Goal: Task Accomplishment & Management: Complete application form

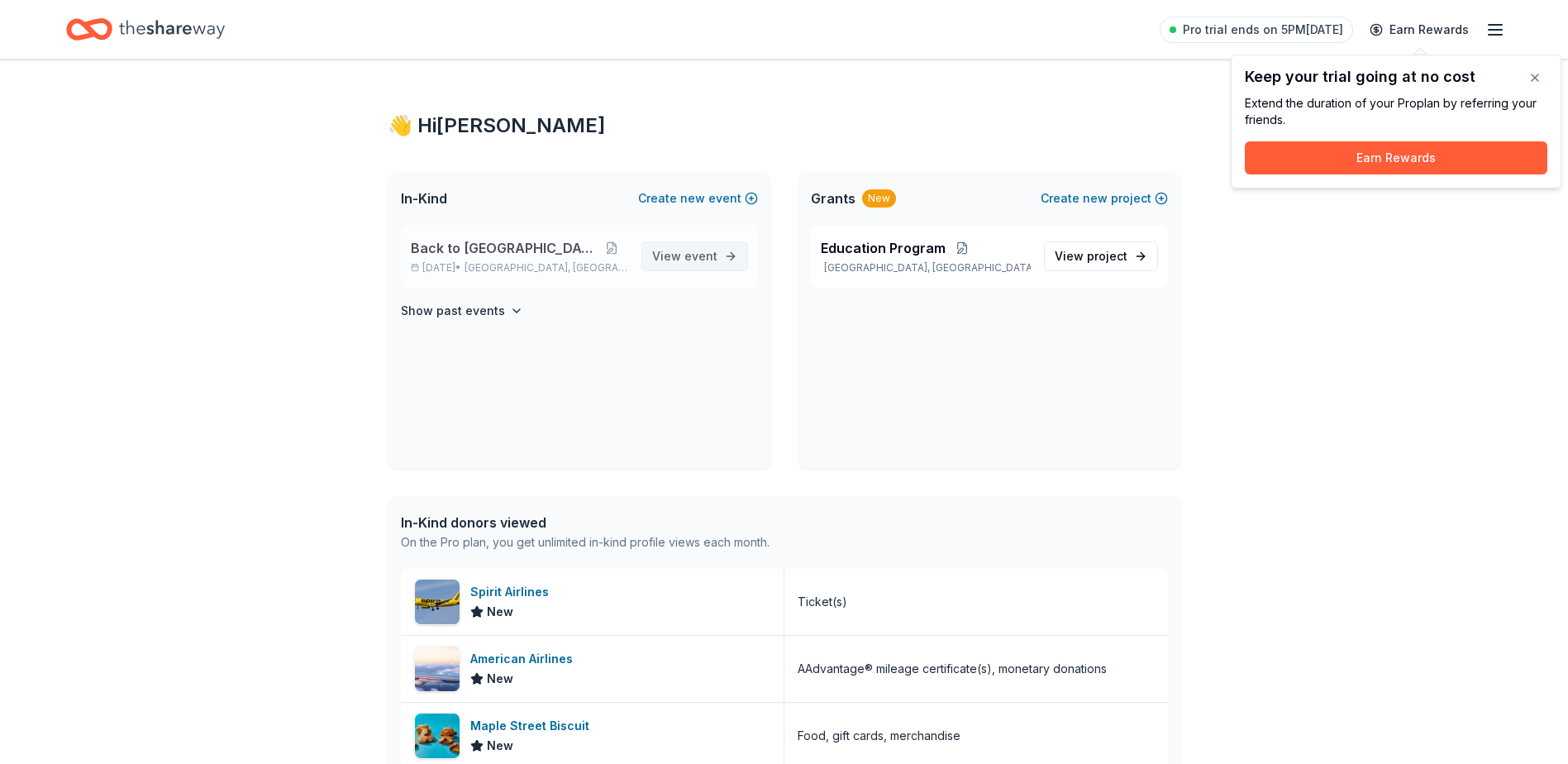
click at [680, 250] on span "View event" at bounding box center [684, 256] width 66 height 19
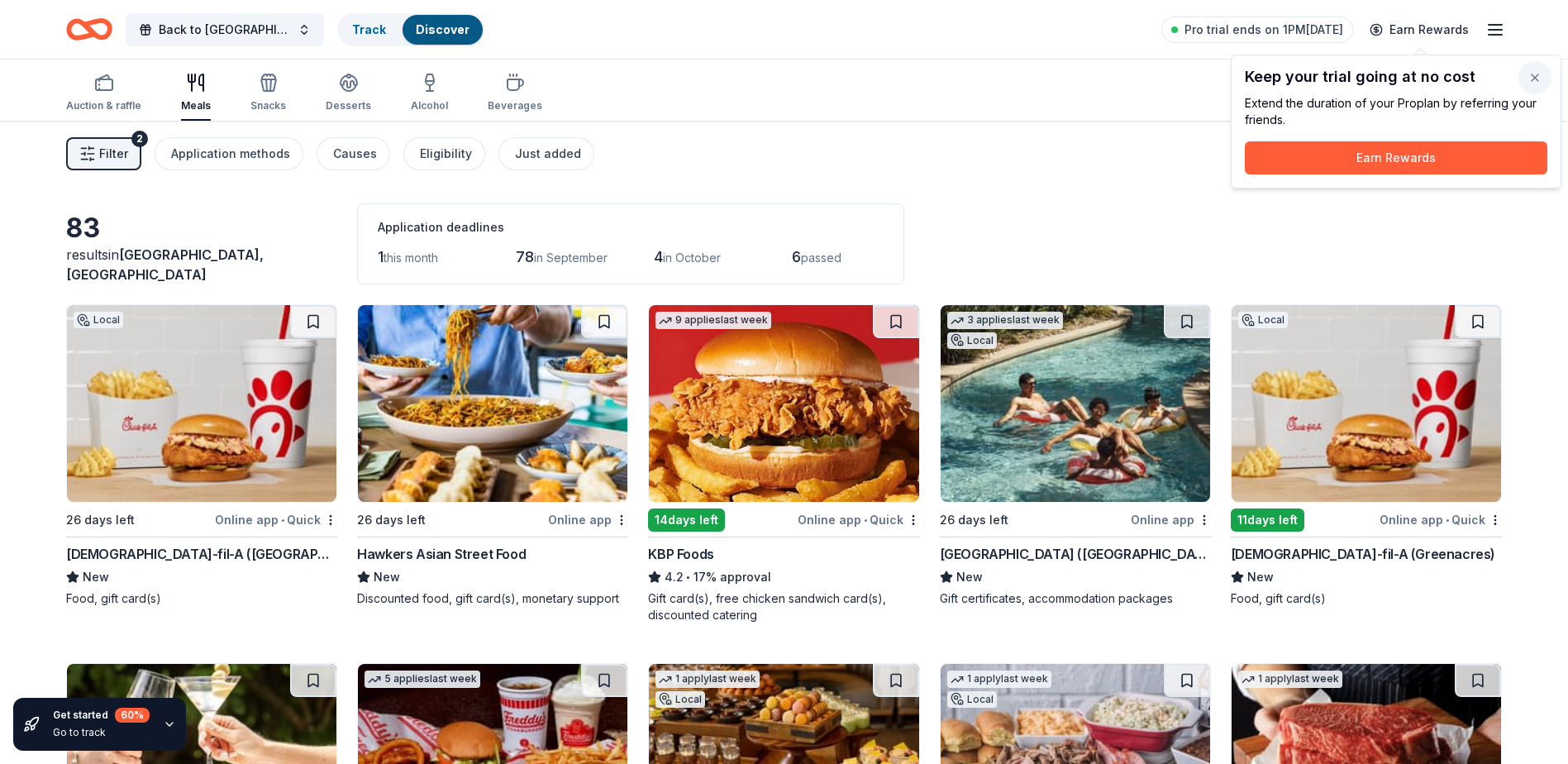
click at [1534, 81] on button "button" at bounding box center [1535, 78] width 33 height 33
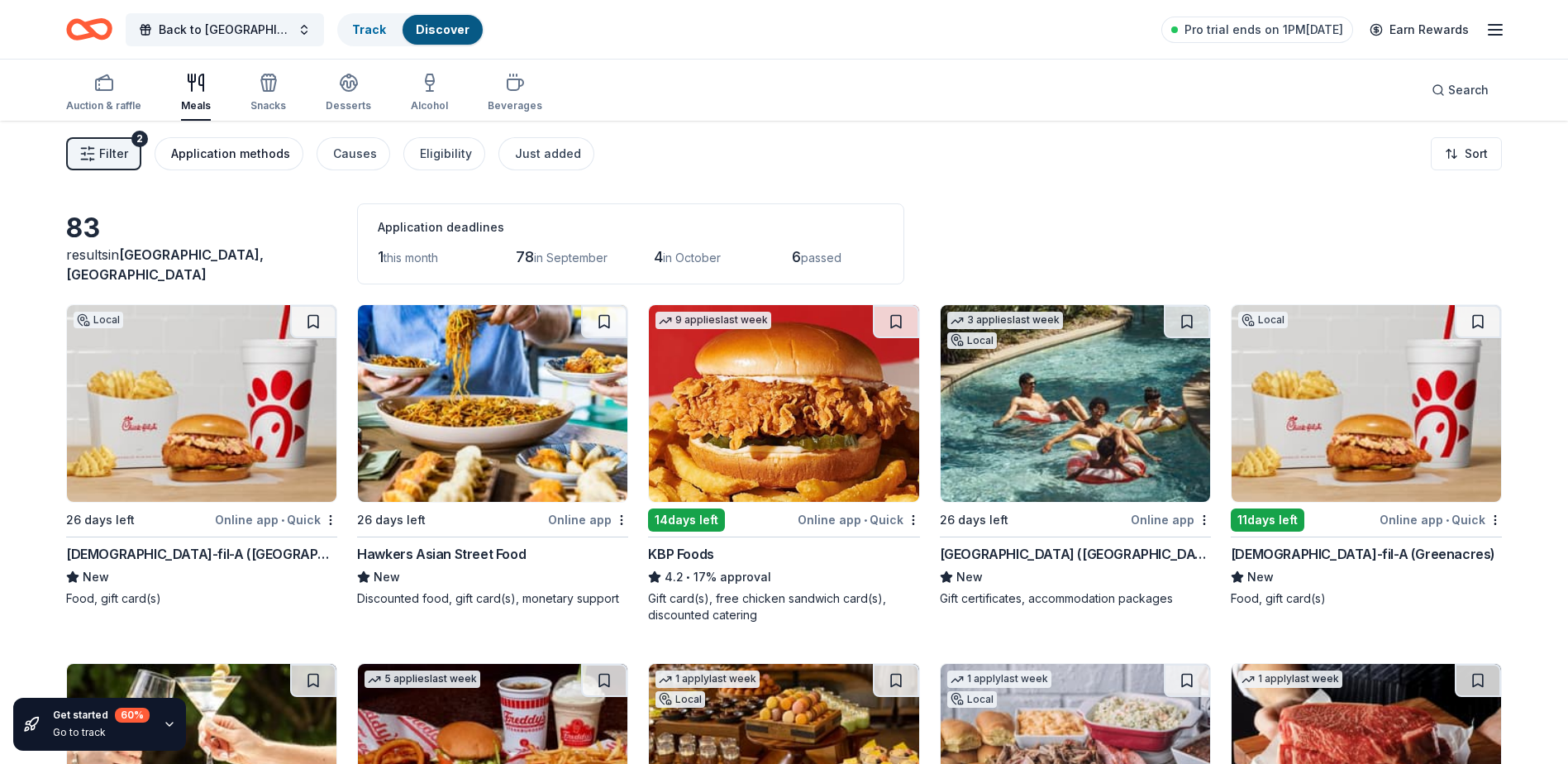
click at [245, 149] on div "Application methods" at bounding box center [231, 153] width 119 height 19
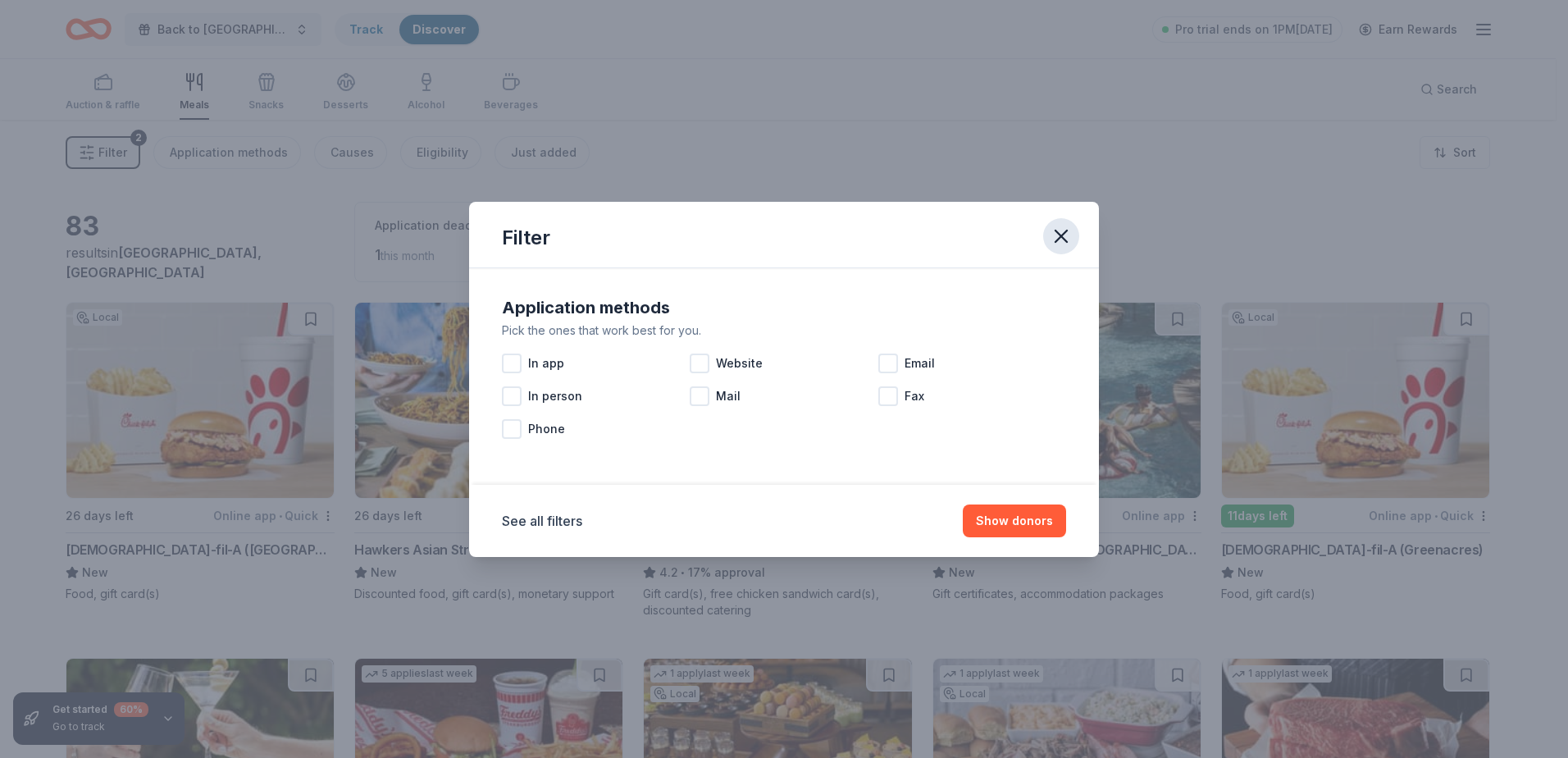
click at [1056, 227] on icon "button" at bounding box center [1061, 236] width 23 height 23
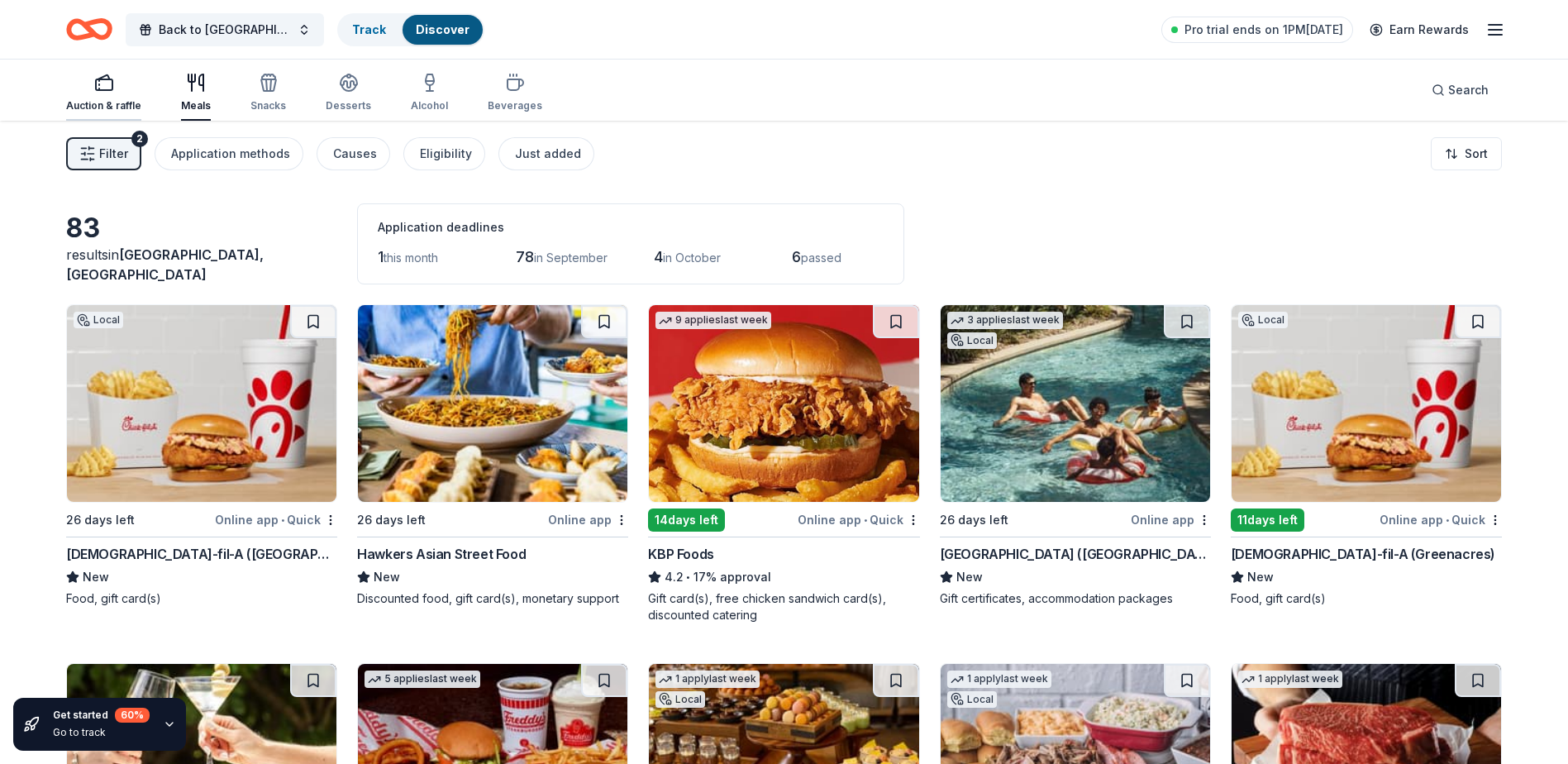
click at [98, 90] on rect "button" at bounding box center [105, 85] width 17 height 11
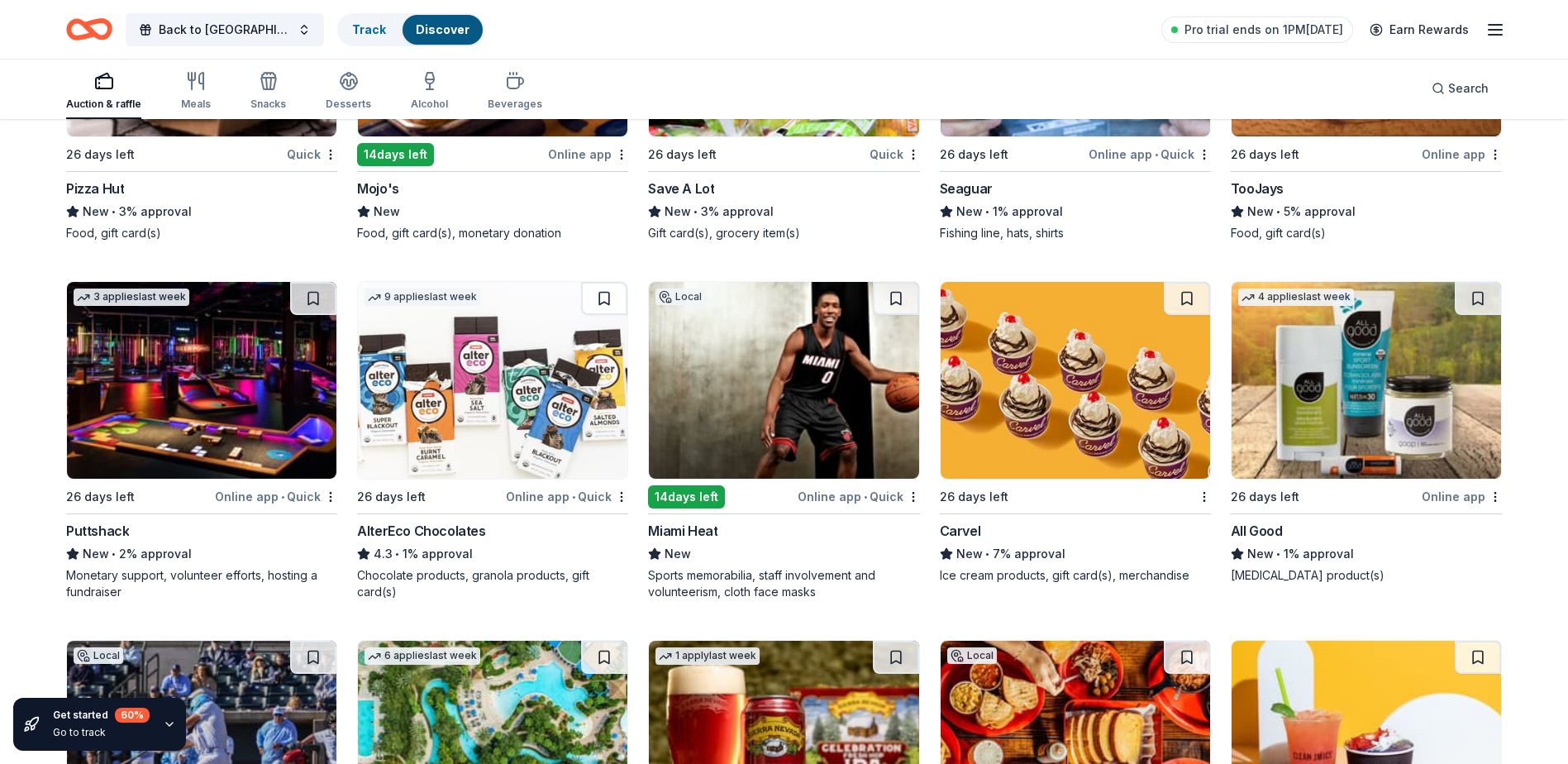
scroll to position [14072, 0]
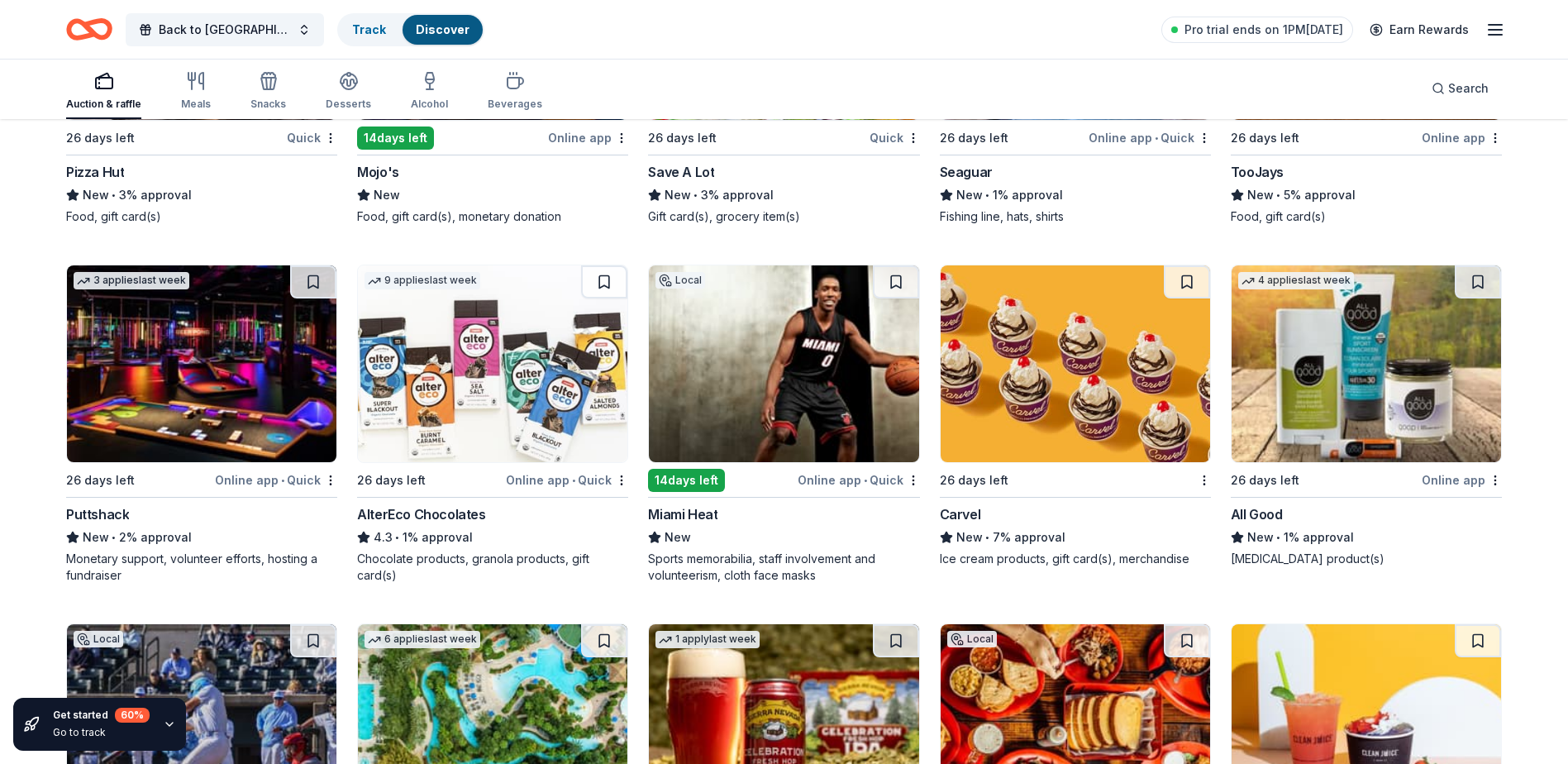
drag, startPoint x: 743, startPoint y: 432, endPoint x: 715, endPoint y: 620, distance: 190.1
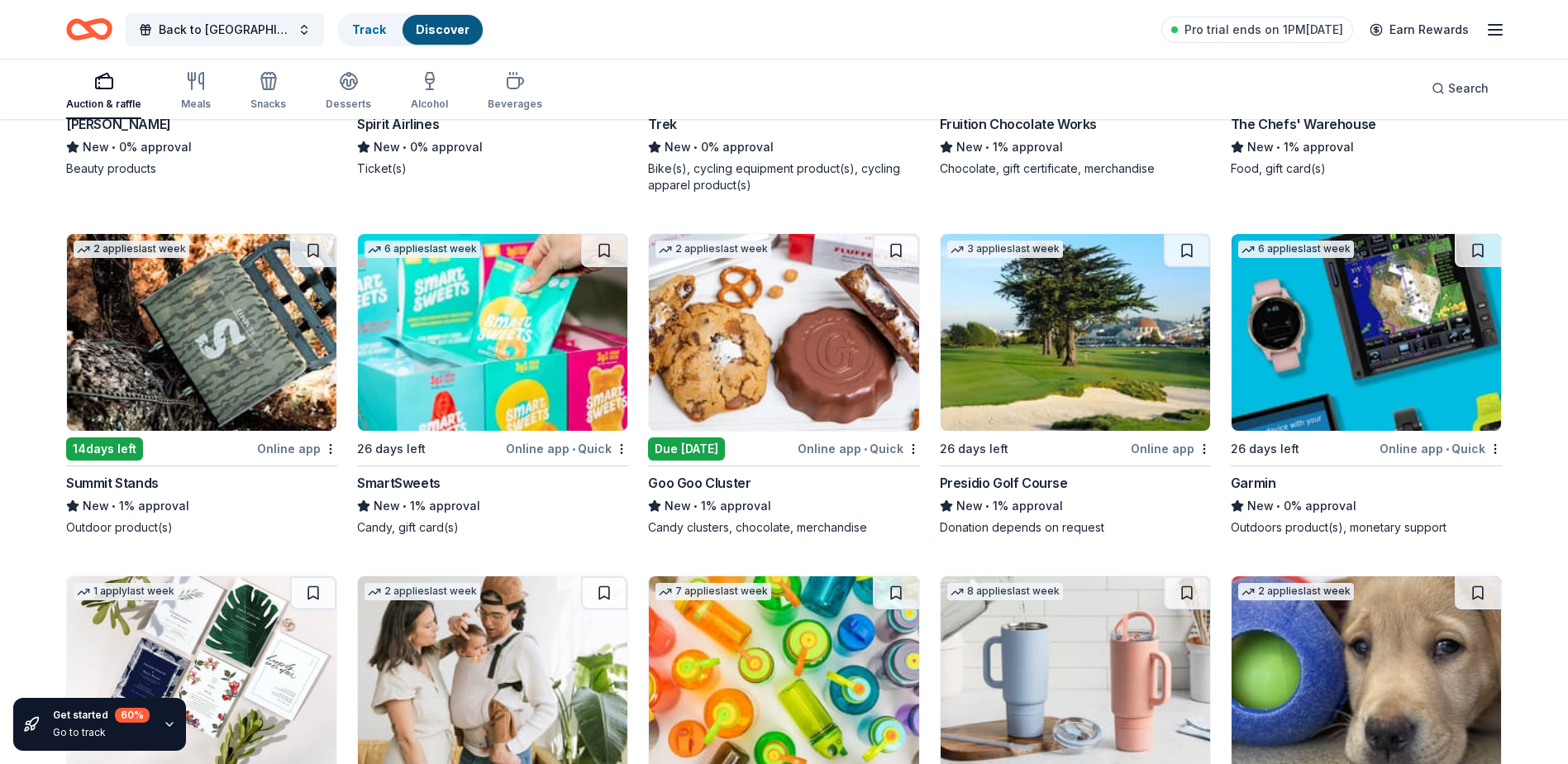
scroll to position [17081, 0]
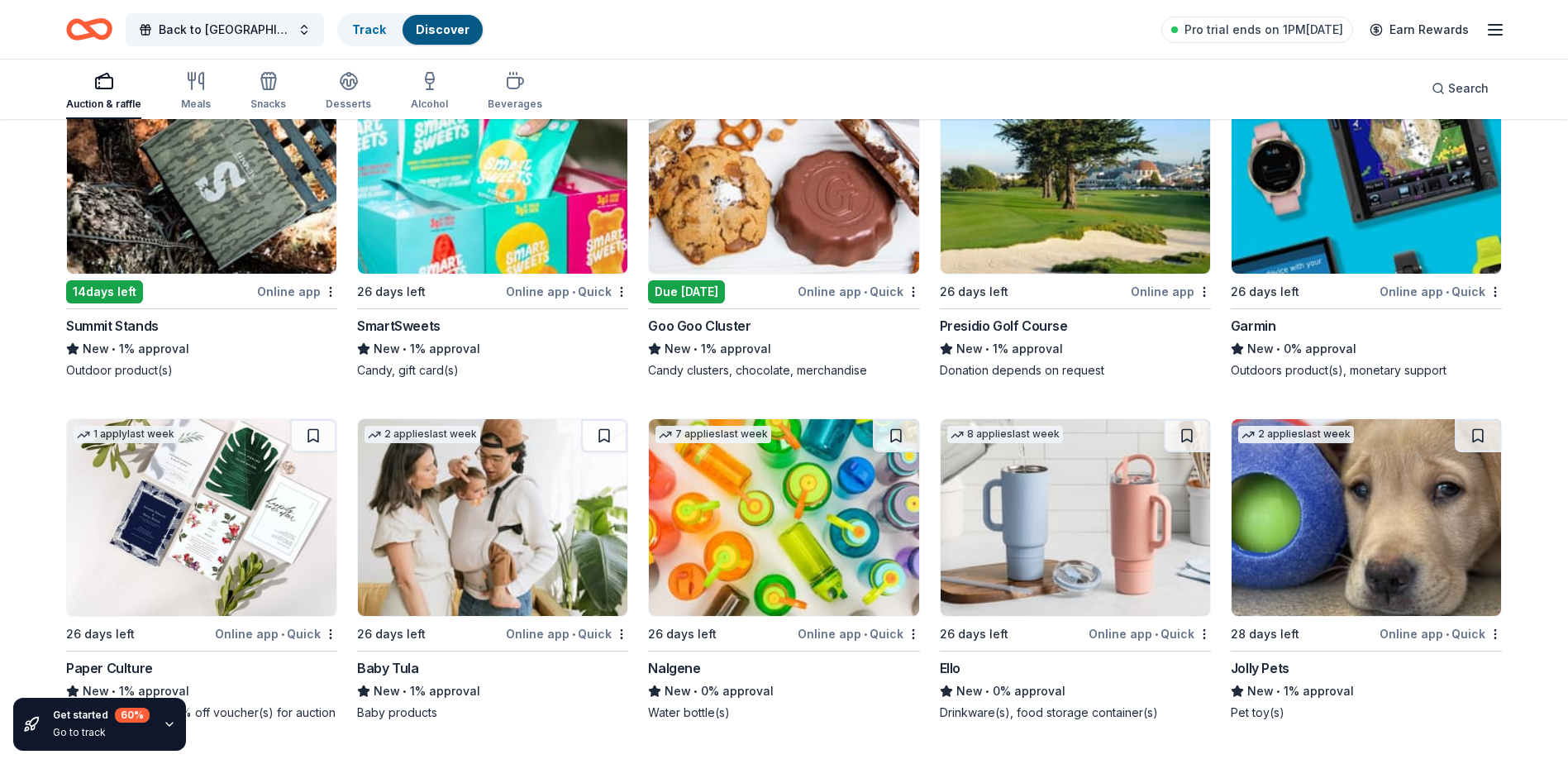
drag, startPoint x: 1366, startPoint y: 280, endPoint x: 1353, endPoint y: 287, distance: 14.8
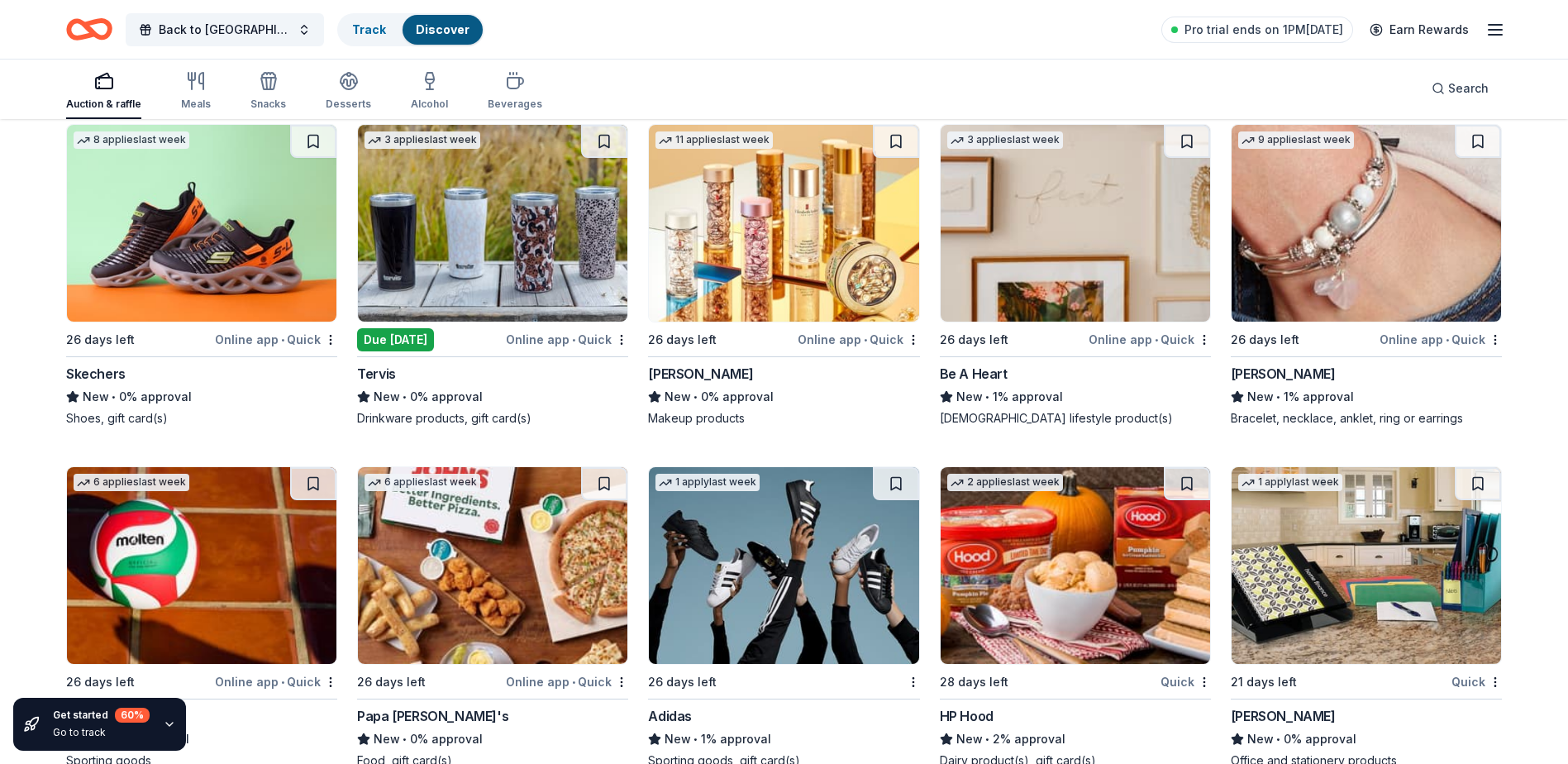
scroll to position [18749, 0]
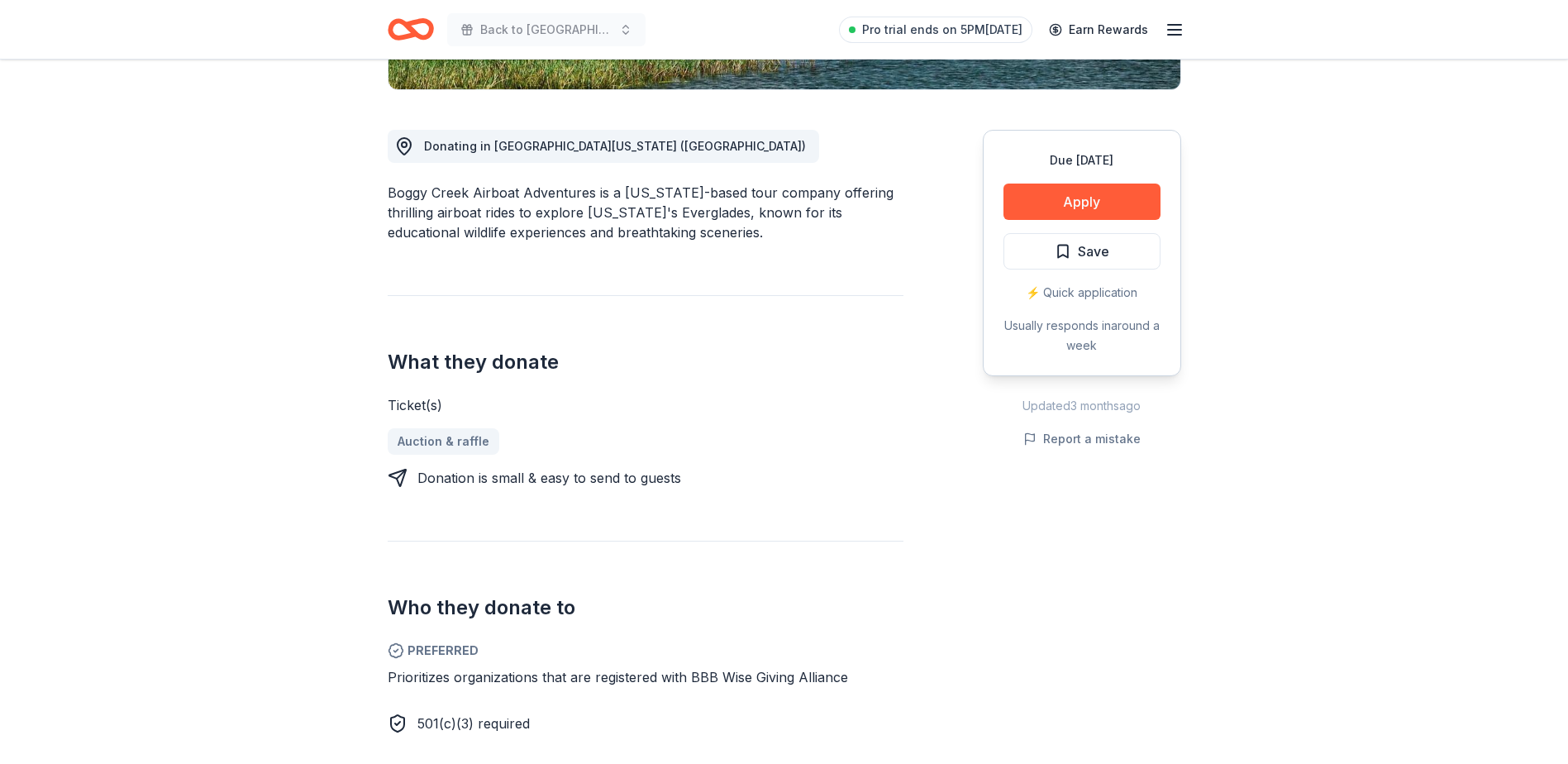
scroll to position [632, 0]
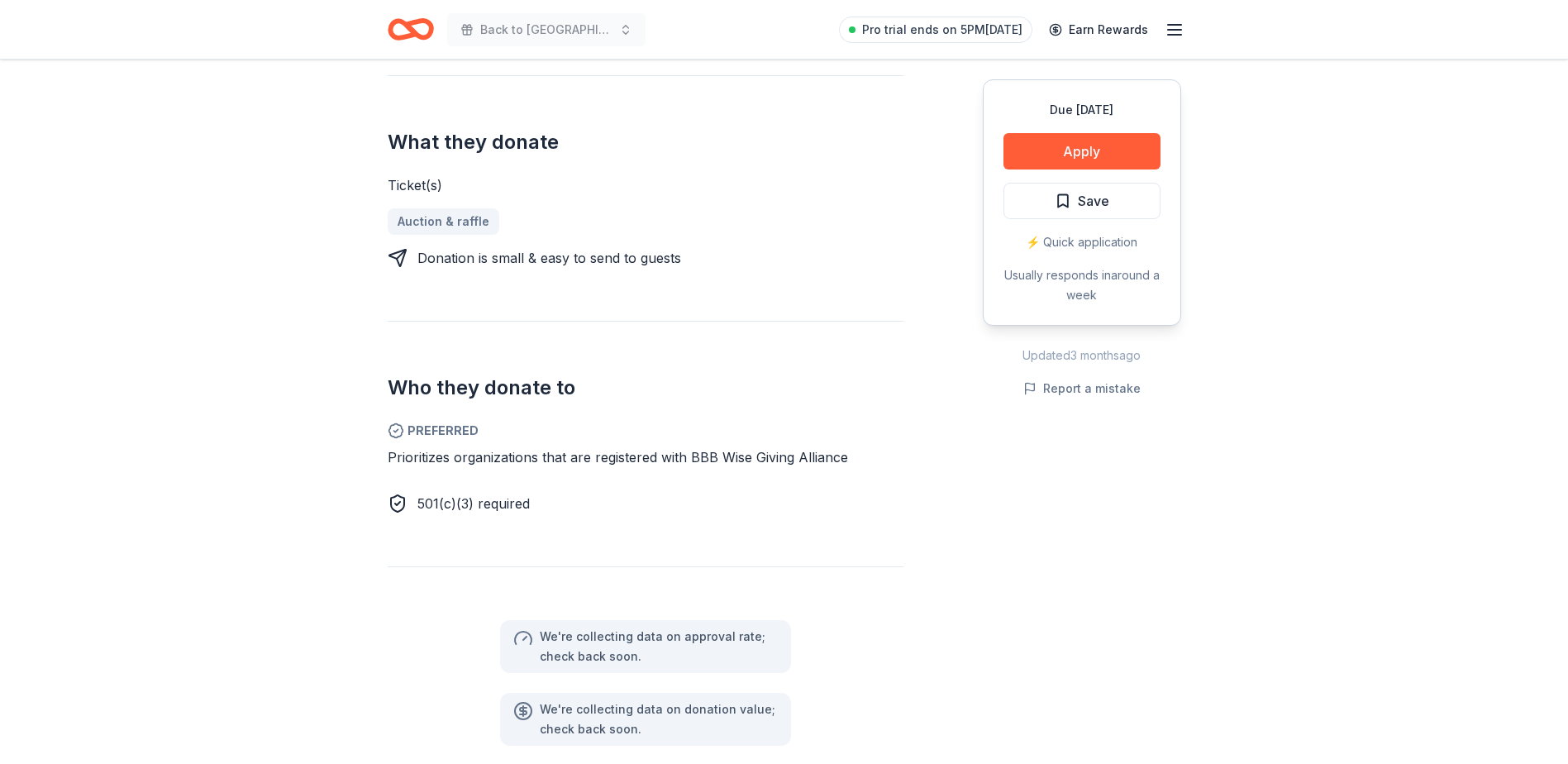
click at [719, 494] on div "501(c)(3) required" at bounding box center [646, 503] width 516 height 19
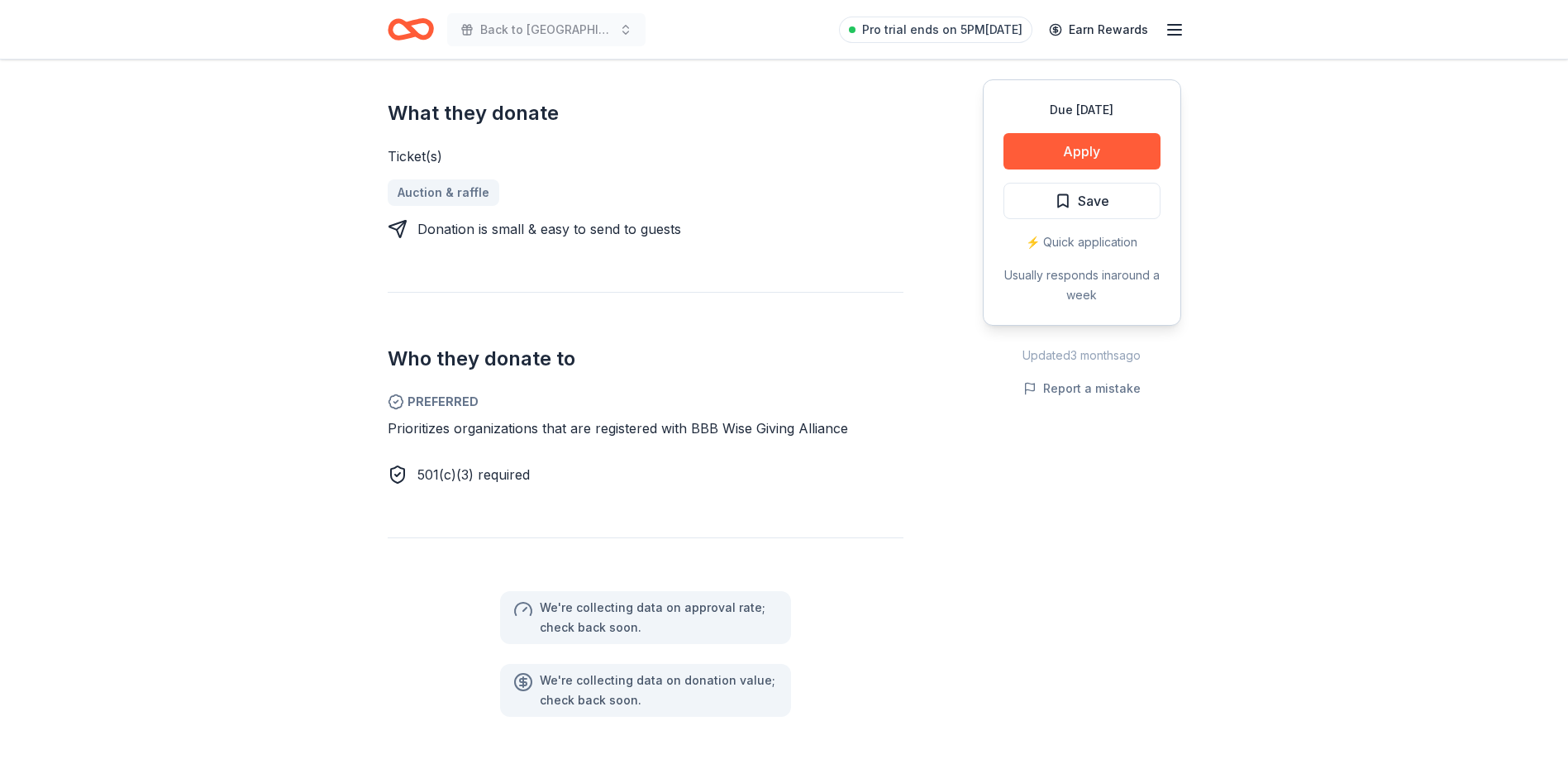
click at [719, 489] on div "Donating in Central Florida (FL) Boggy Creek Airboat Adventures is a Florida-ba…" at bounding box center [646, 279] width 516 height 875
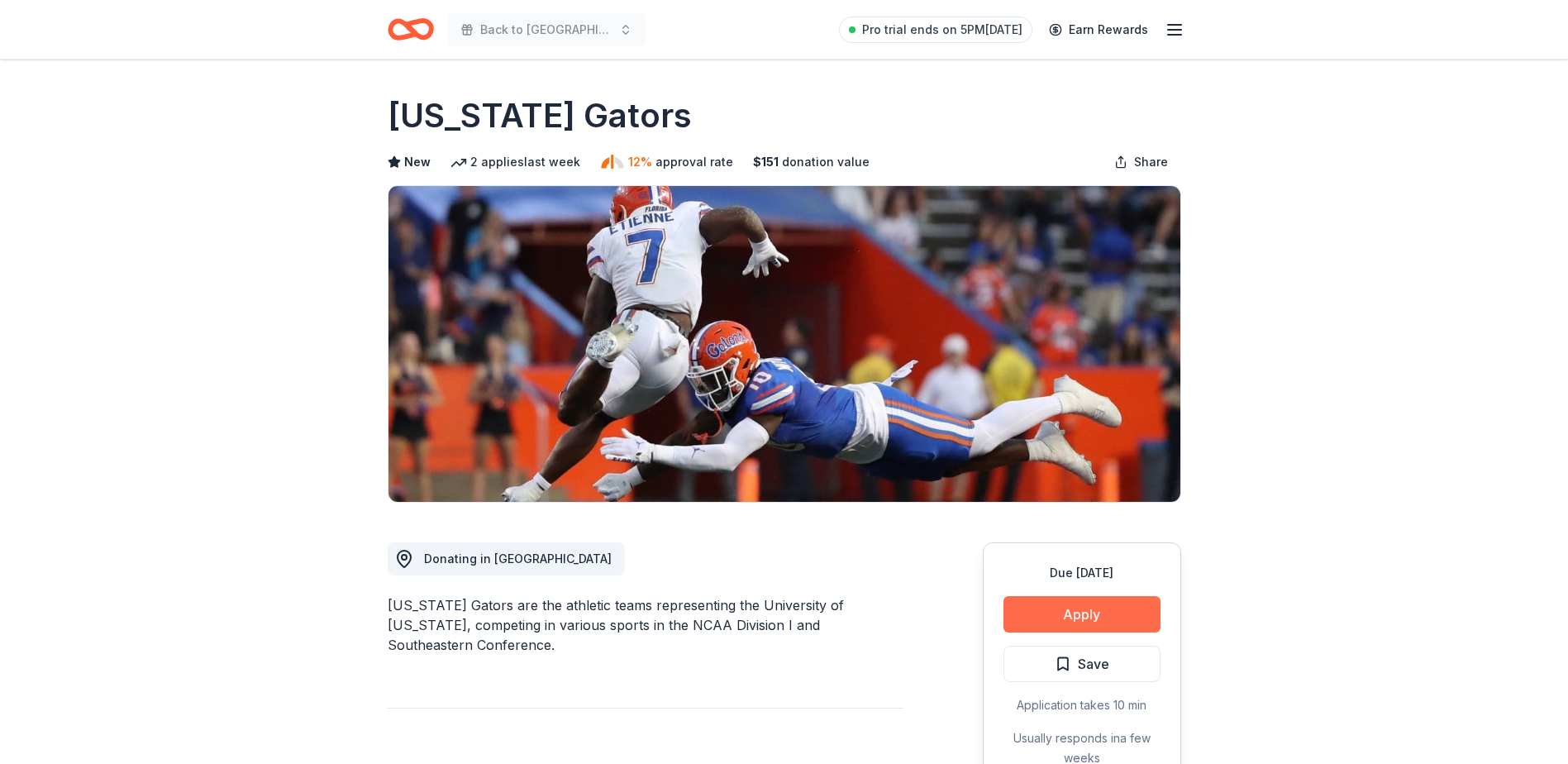
click at [1085, 618] on button "Apply" at bounding box center [1082, 613] width 157 height 36
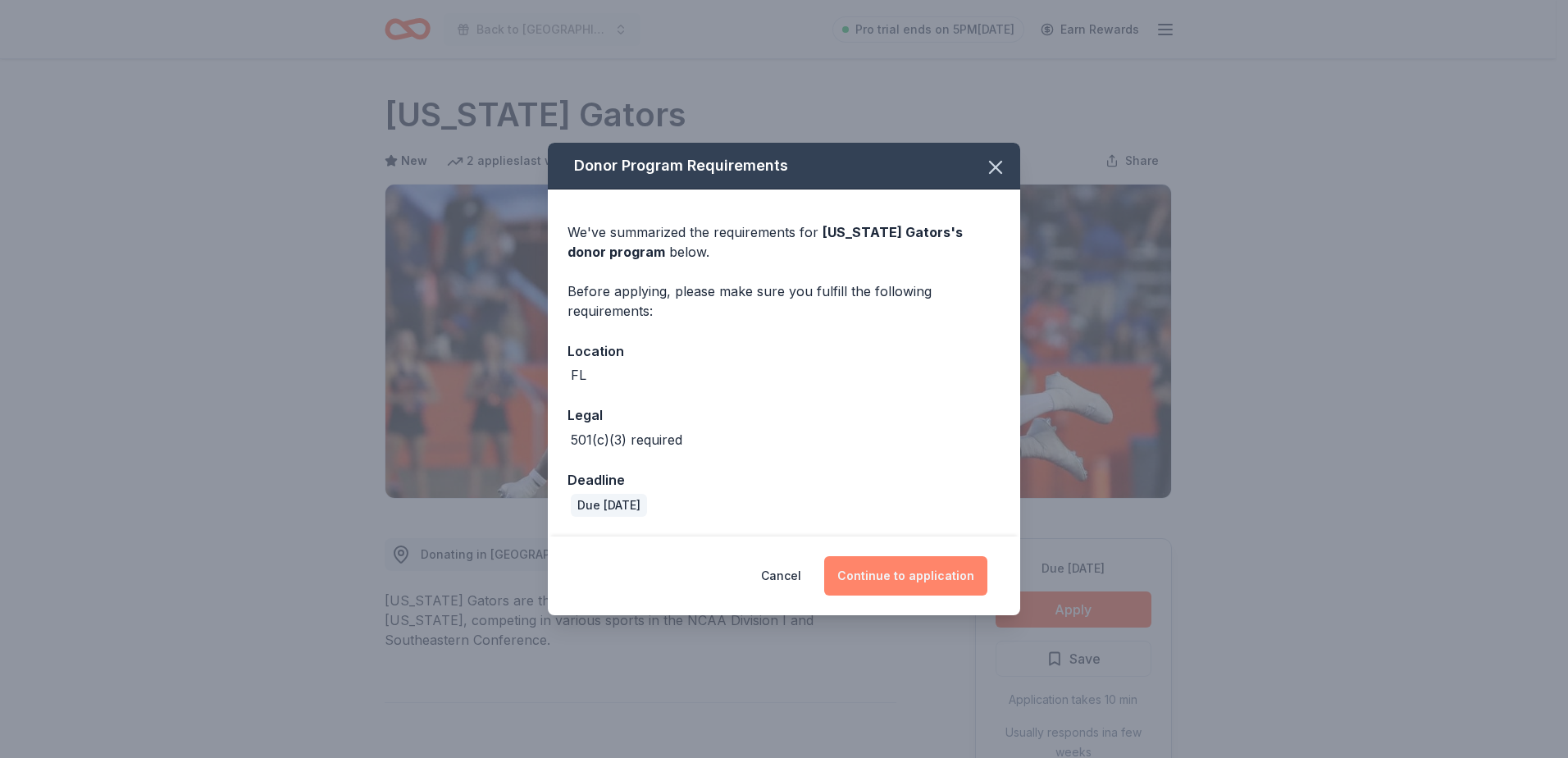
click at [903, 576] on button "Continue to application" at bounding box center [906, 575] width 164 height 40
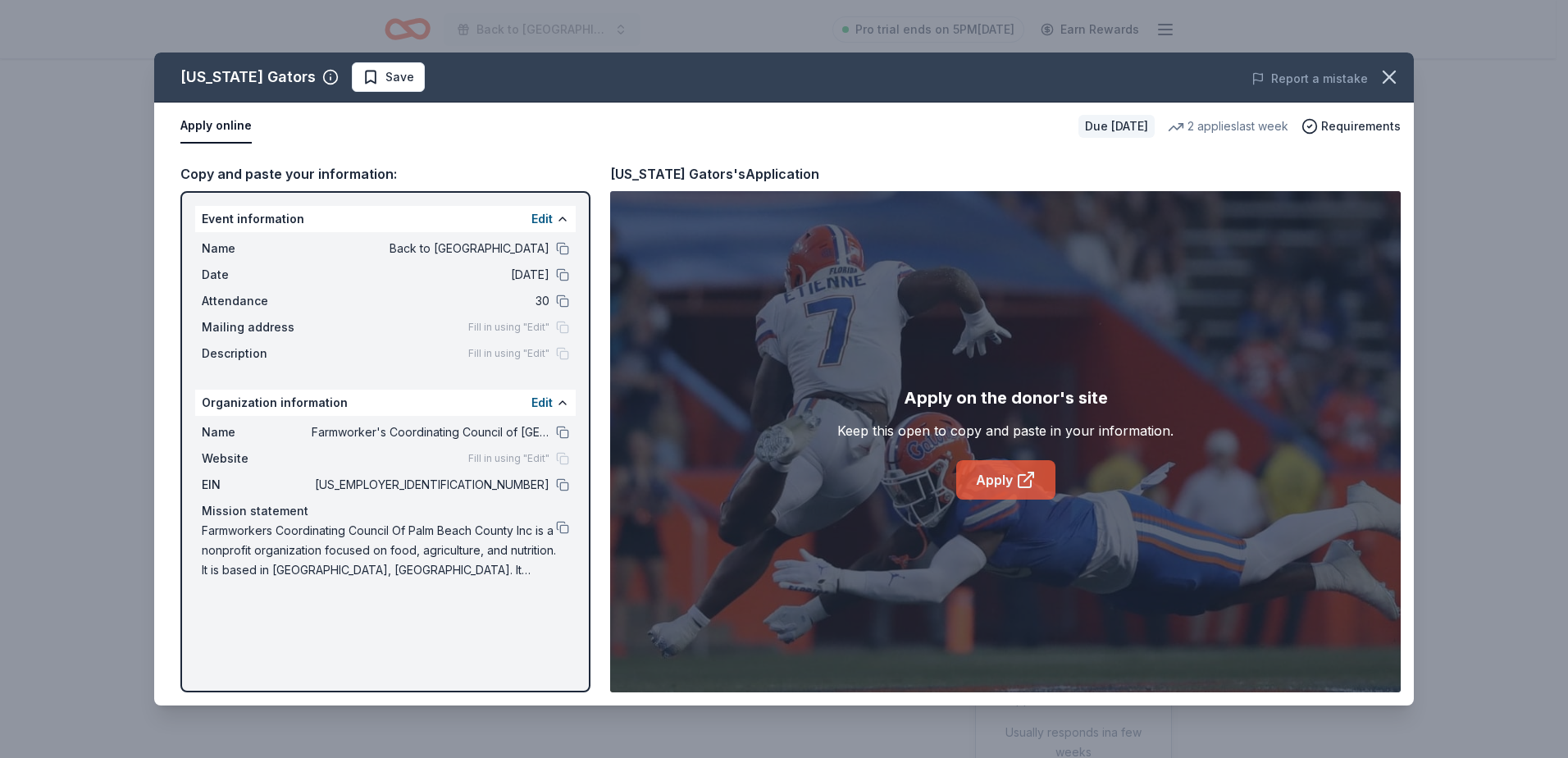
click at [980, 485] on link "Apply" at bounding box center [1006, 480] width 99 height 40
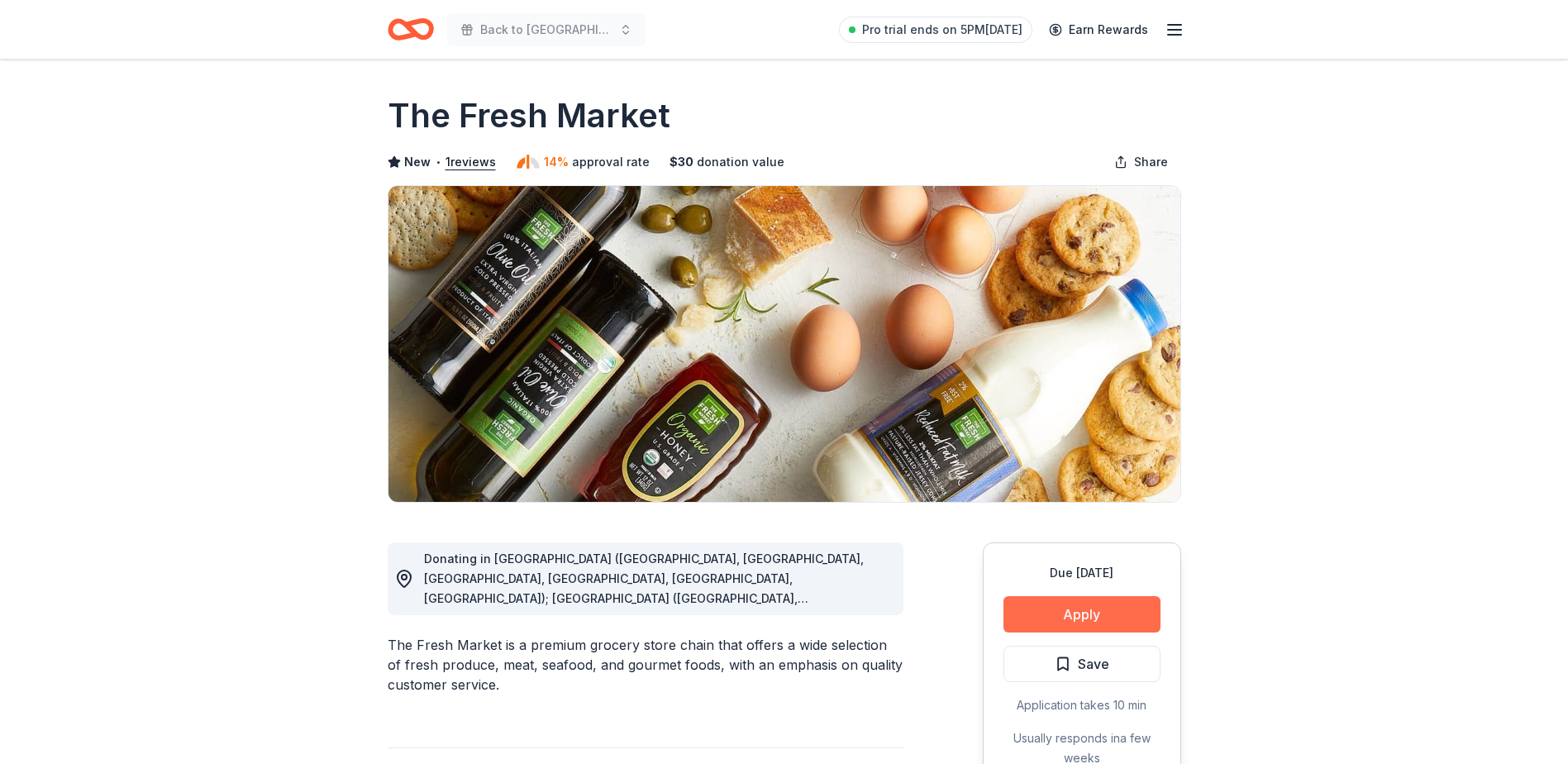
click at [1035, 620] on button "Apply" at bounding box center [1082, 613] width 157 height 36
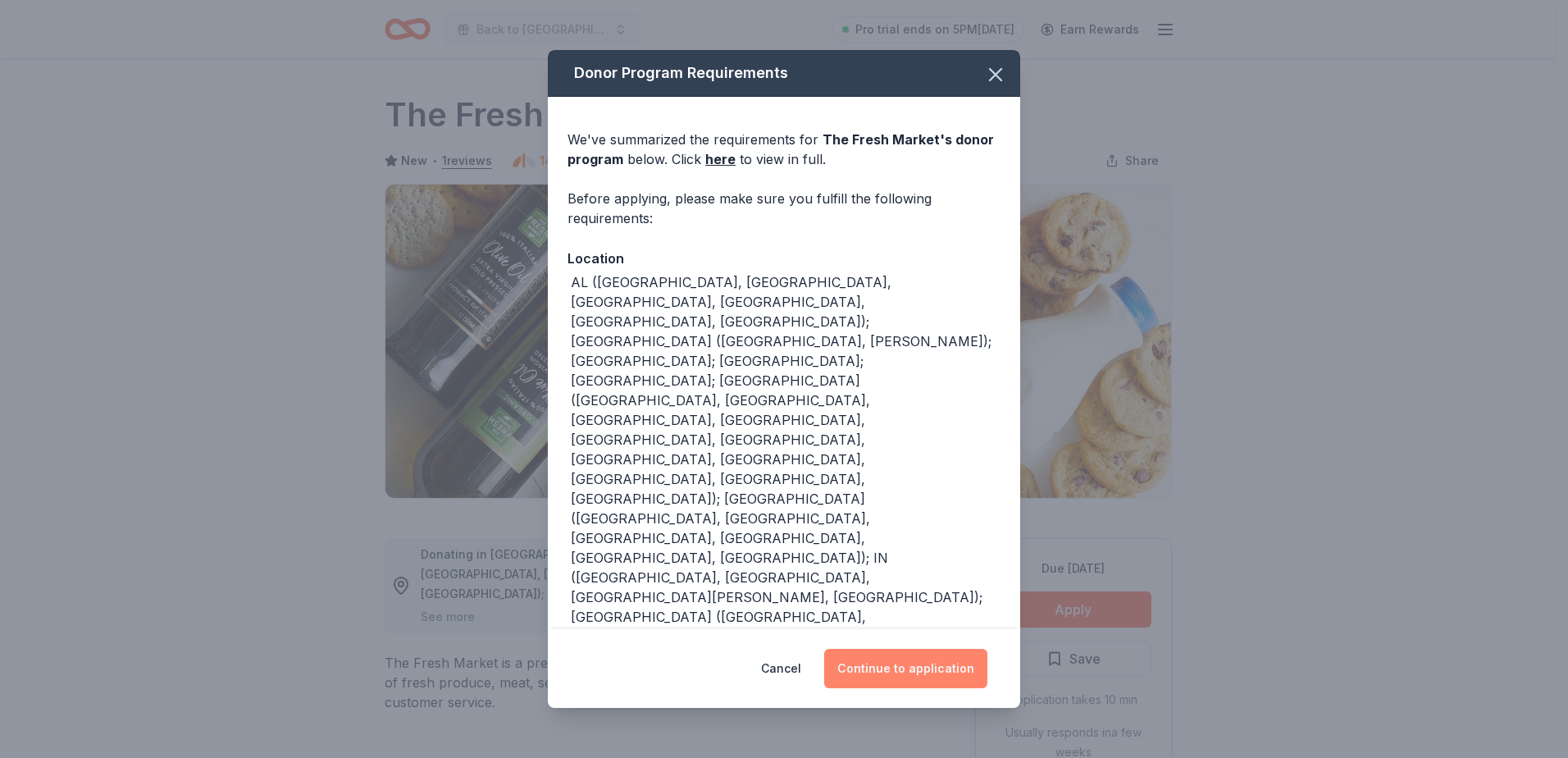
click at [889, 684] on button "Continue to application" at bounding box center [906, 668] width 164 height 40
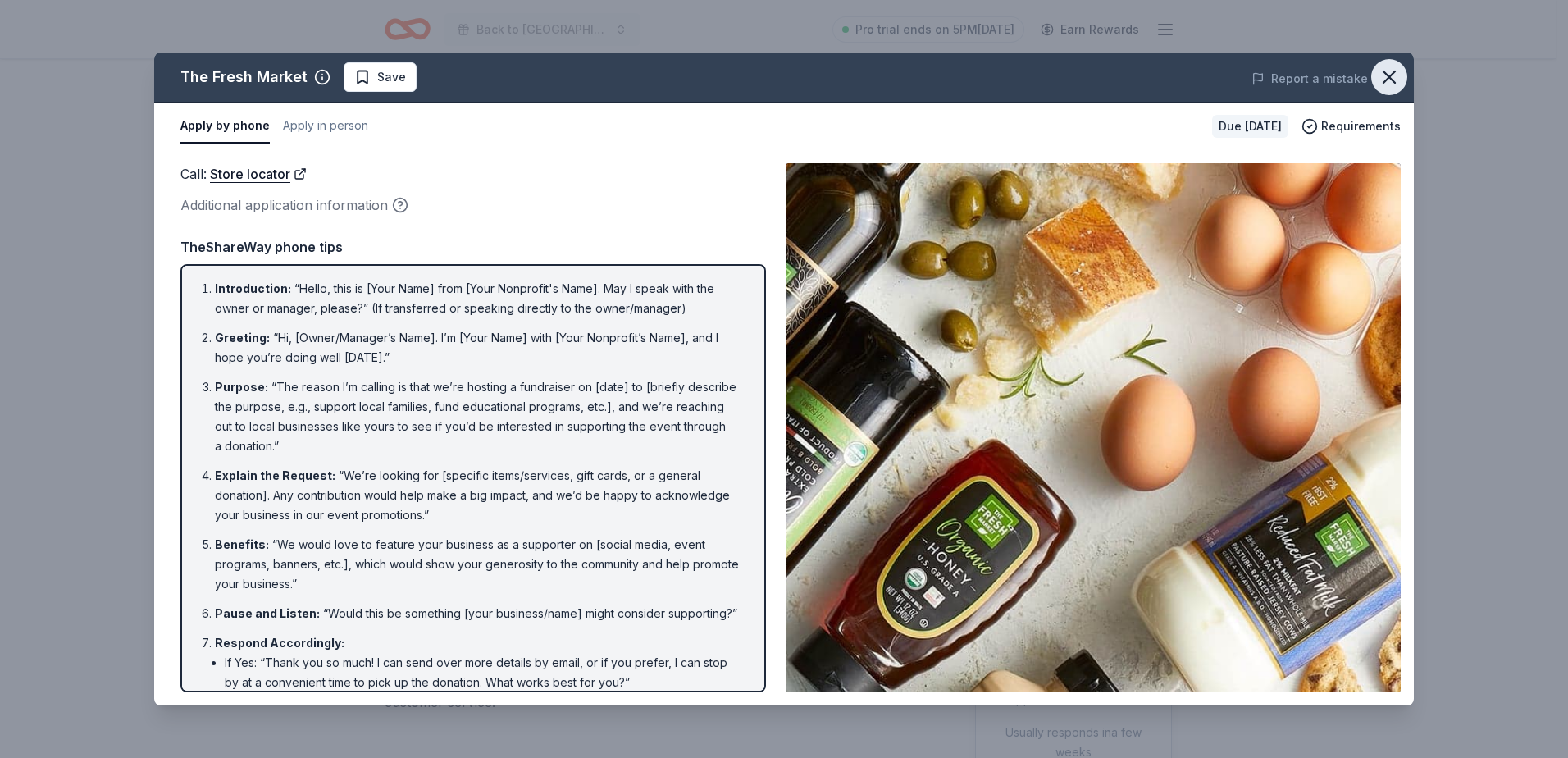
click at [1381, 80] on icon "button" at bounding box center [1389, 76] width 23 height 23
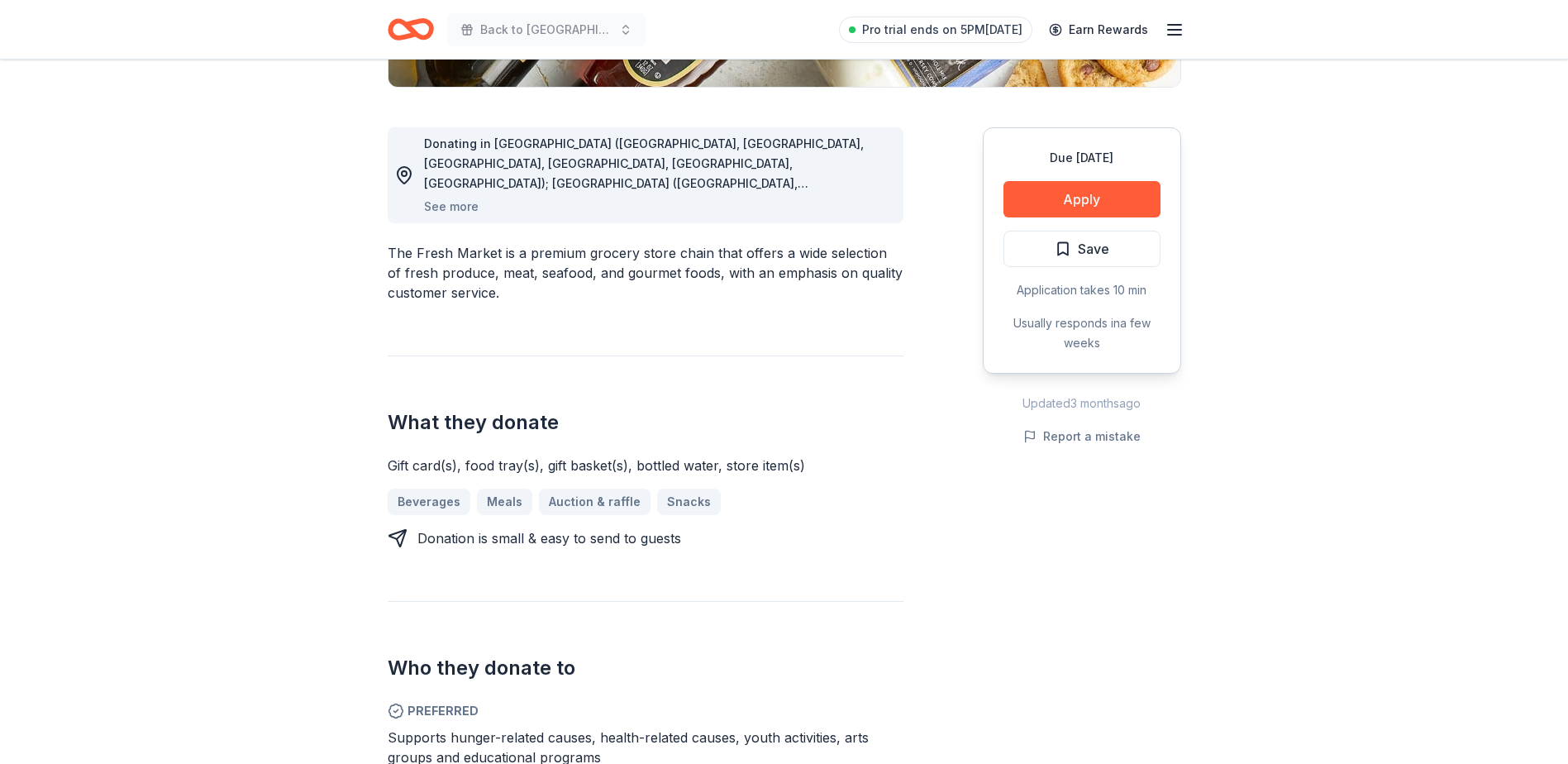
scroll to position [579, 0]
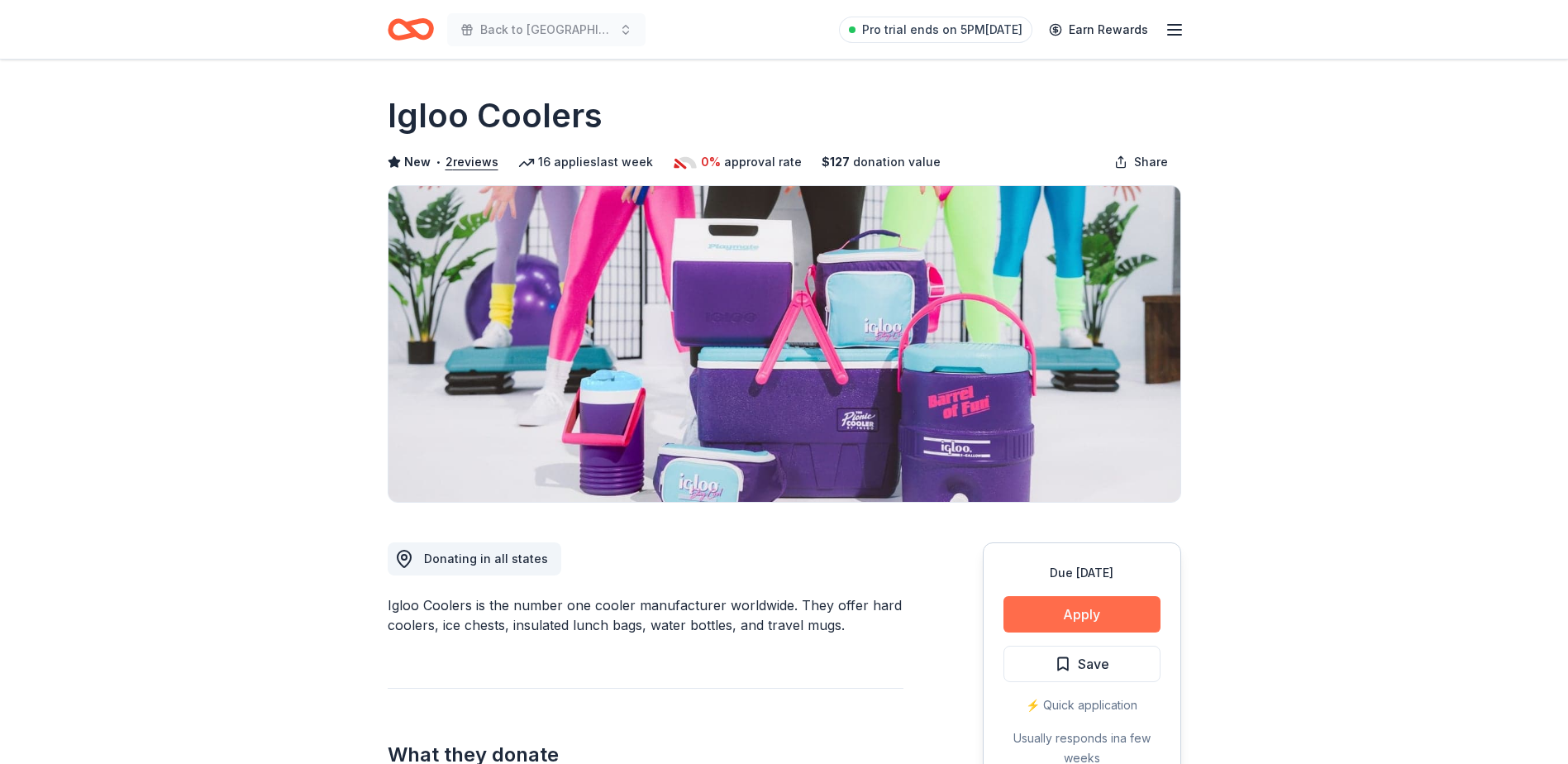
click at [1080, 603] on button "Apply" at bounding box center [1082, 613] width 157 height 36
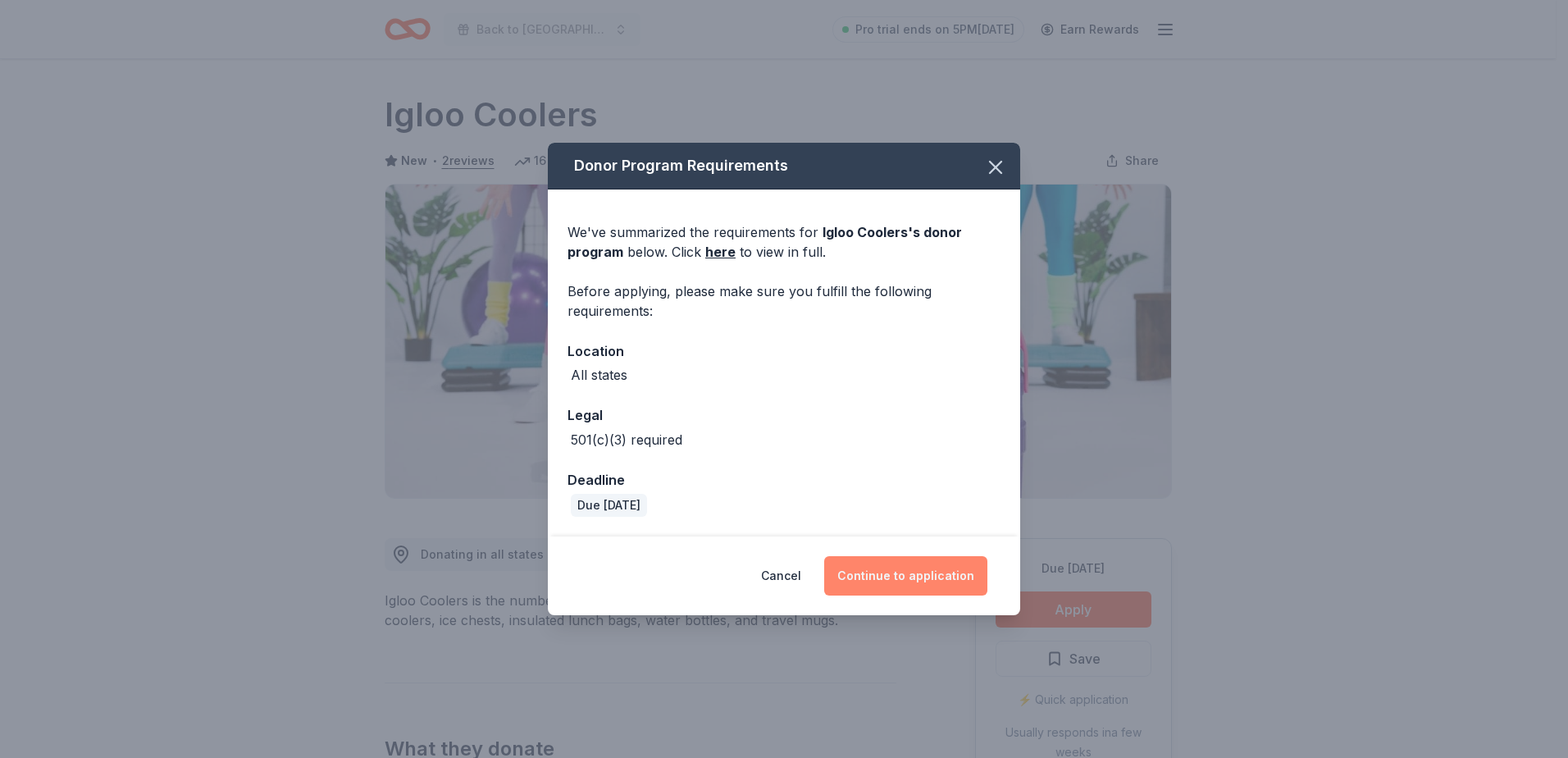
click at [958, 579] on button "Continue to application" at bounding box center [906, 575] width 164 height 40
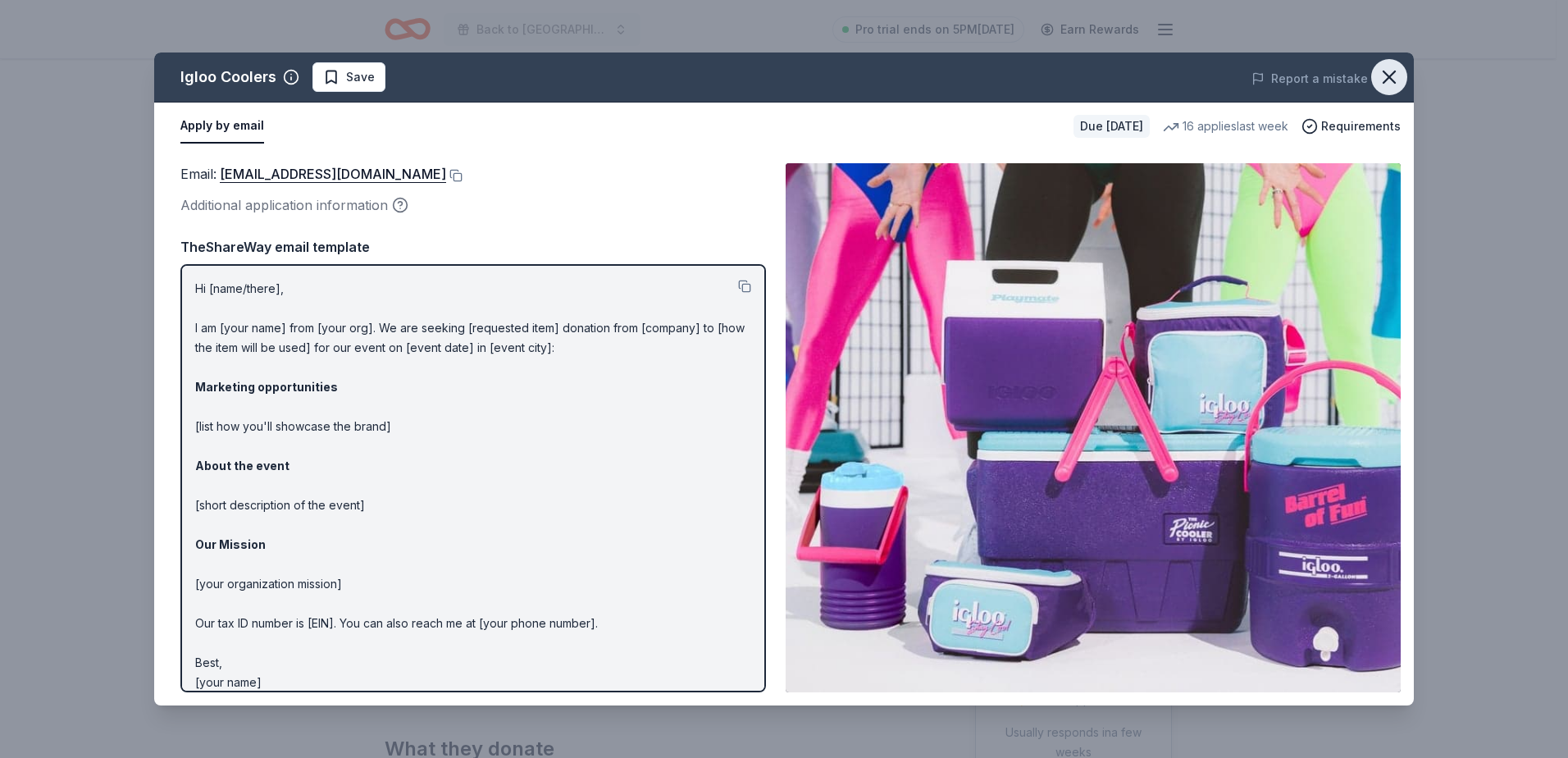
click at [1393, 73] on icon "button" at bounding box center [1390, 77] width 11 height 11
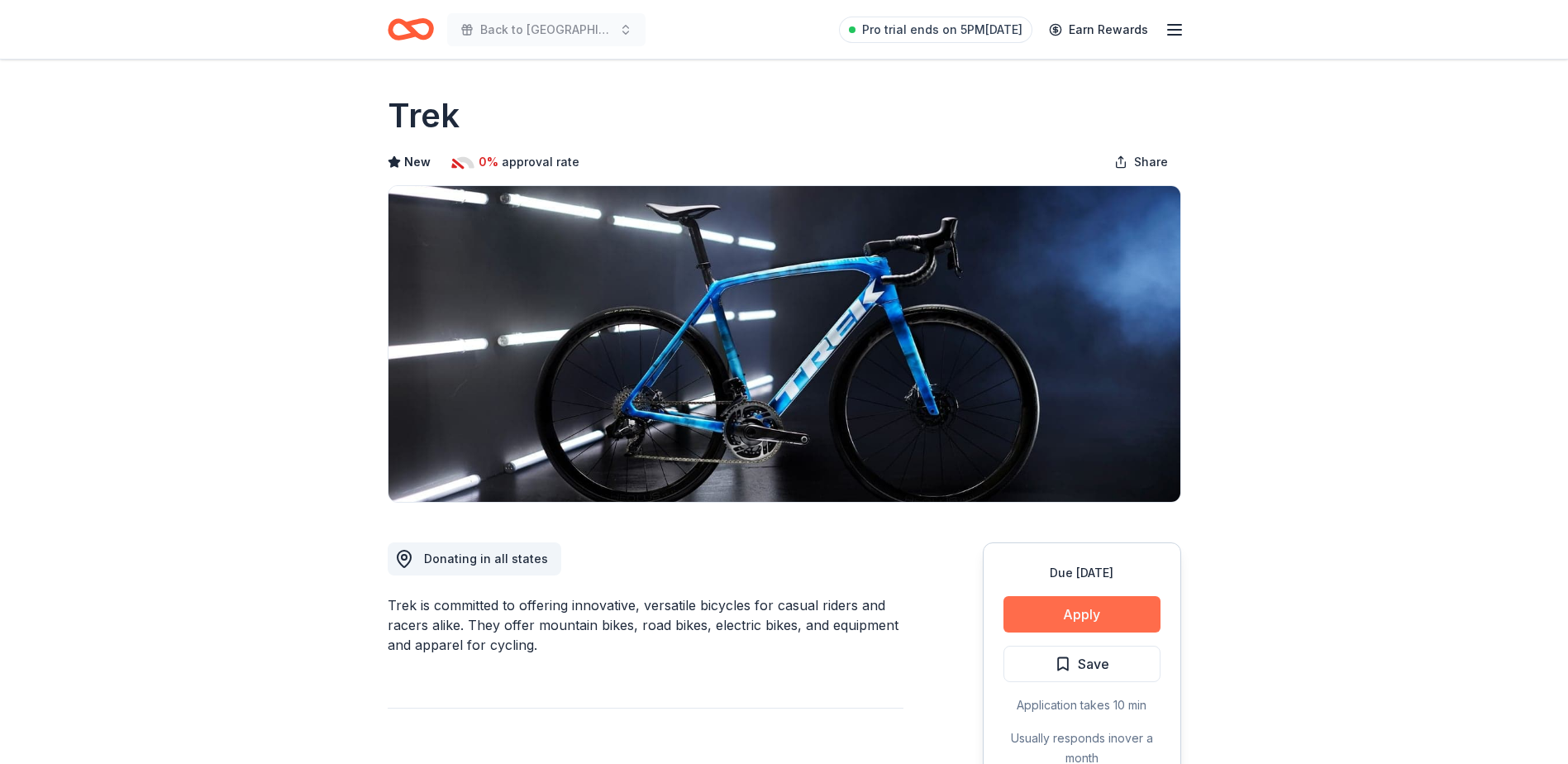
click at [1116, 601] on button "Apply" at bounding box center [1082, 613] width 157 height 36
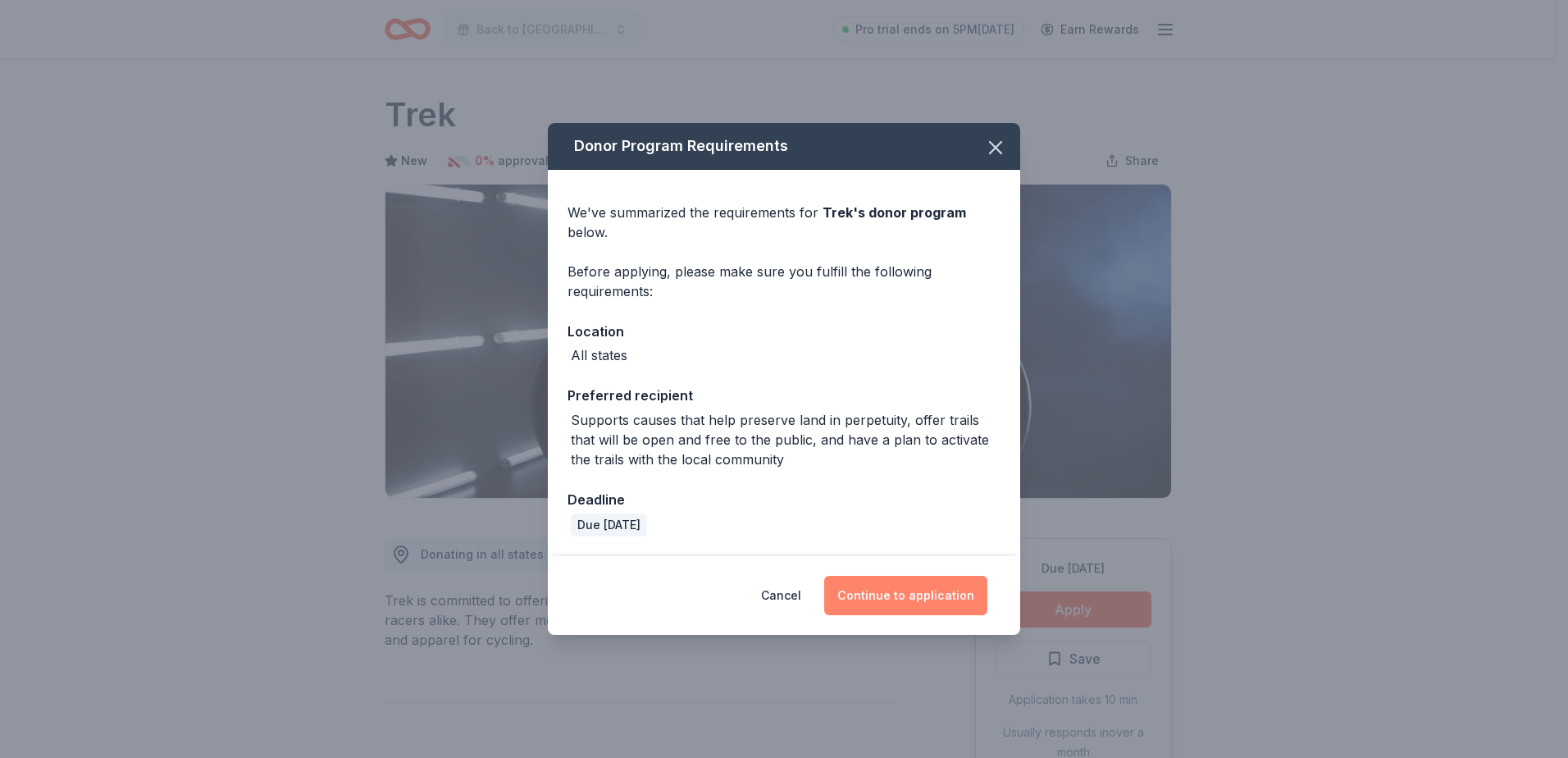
click at [908, 605] on button "Continue to application" at bounding box center [906, 594] width 164 height 40
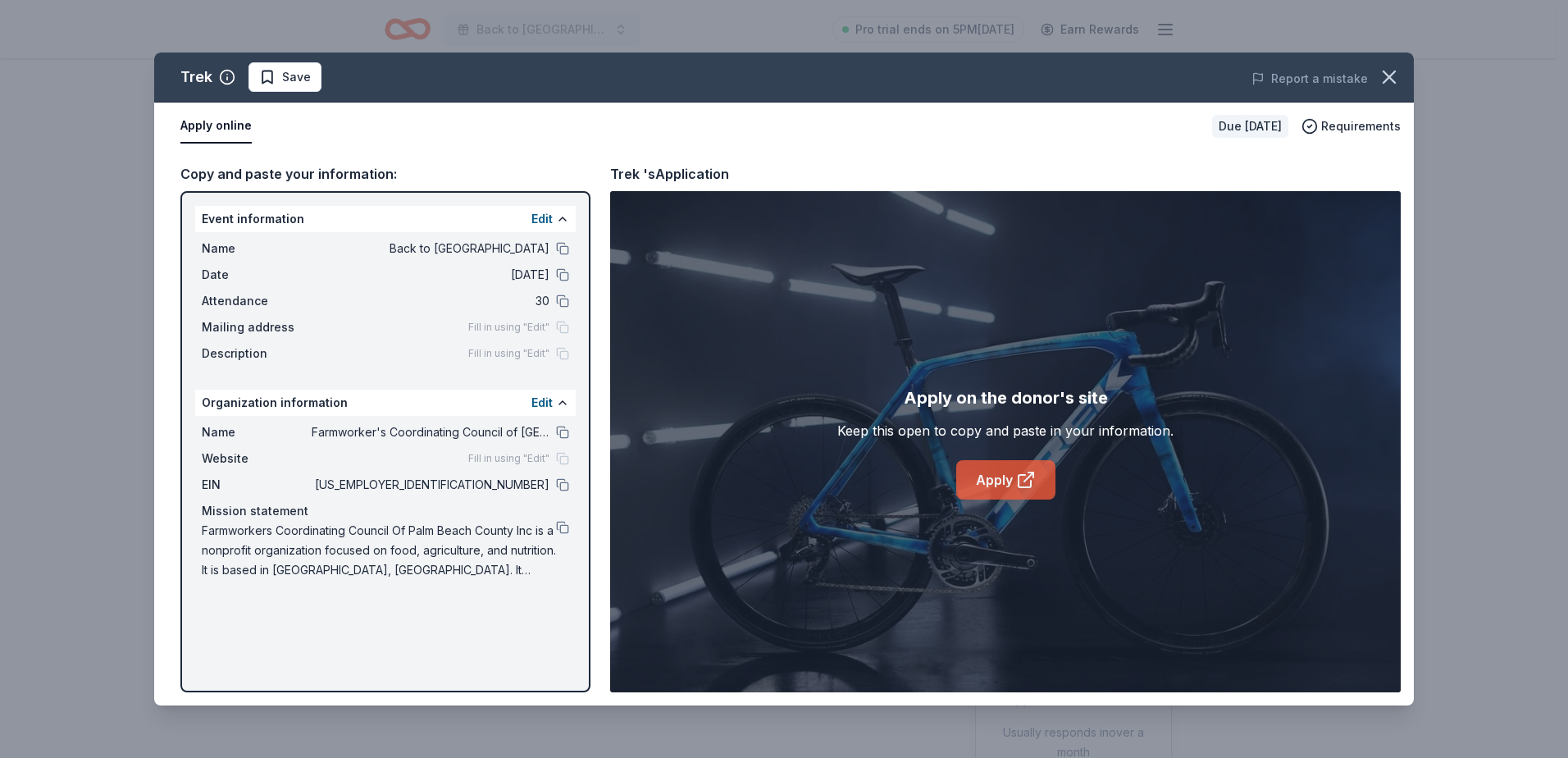
click at [982, 470] on link "Apply" at bounding box center [1006, 480] width 99 height 40
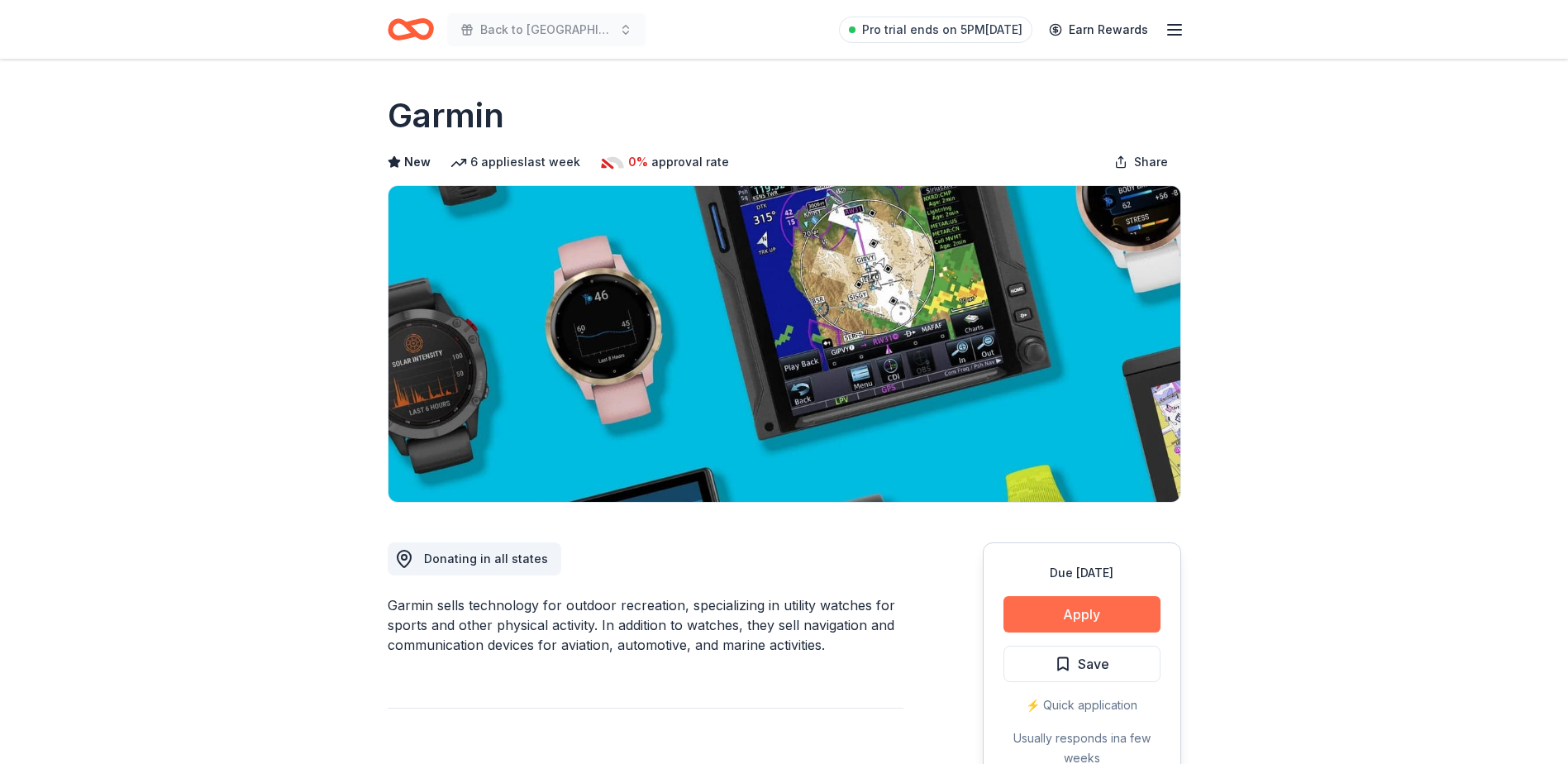
click at [1076, 602] on button "Apply" at bounding box center [1082, 613] width 157 height 36
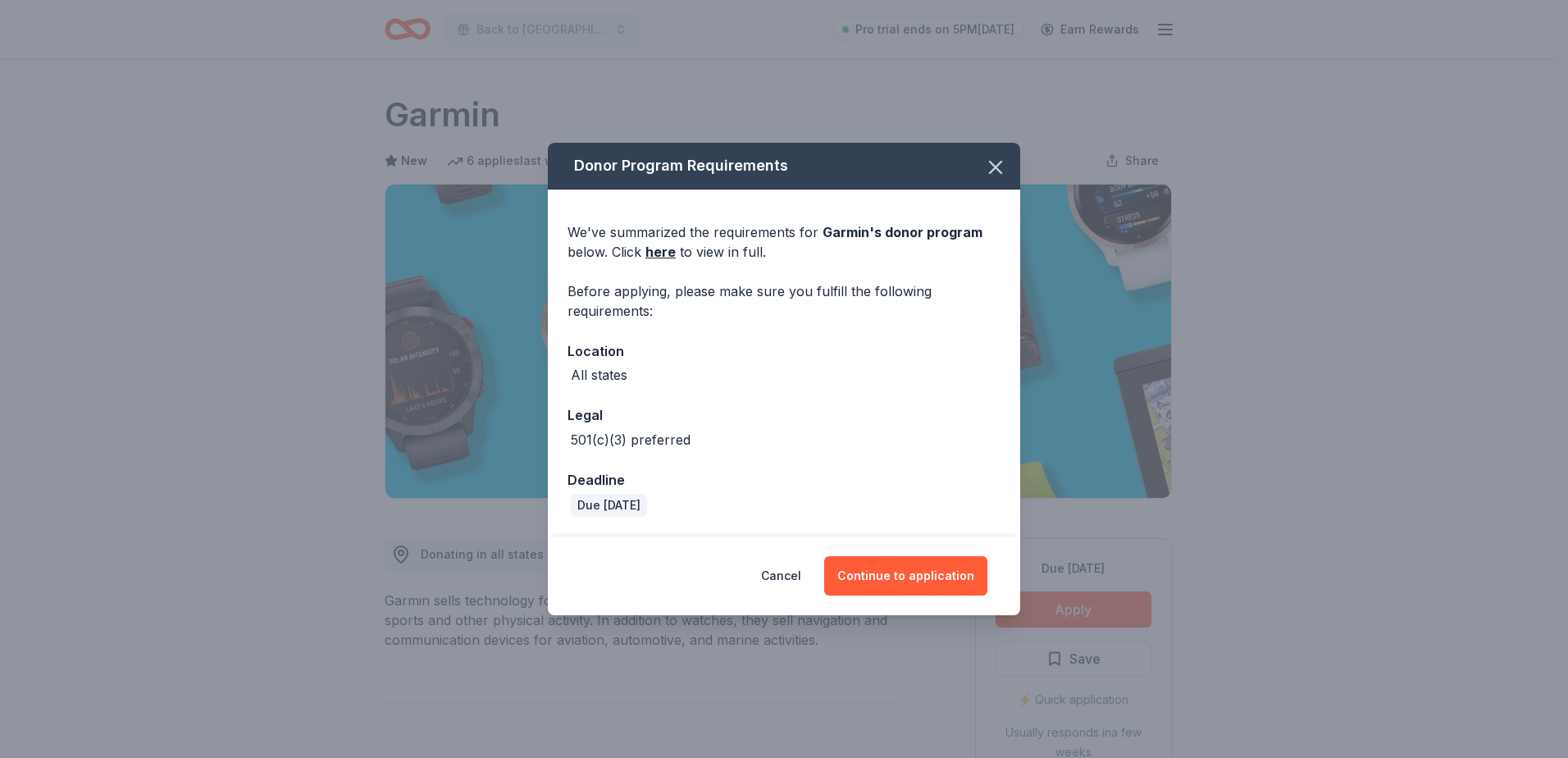
click at [830, 574] on div "Cancel Continue to application" at bounding box center [784, 575] width 407 height 40
click at [872, 586] on button "Continue to application" at bounding box center [906, 575] width 164 height 40
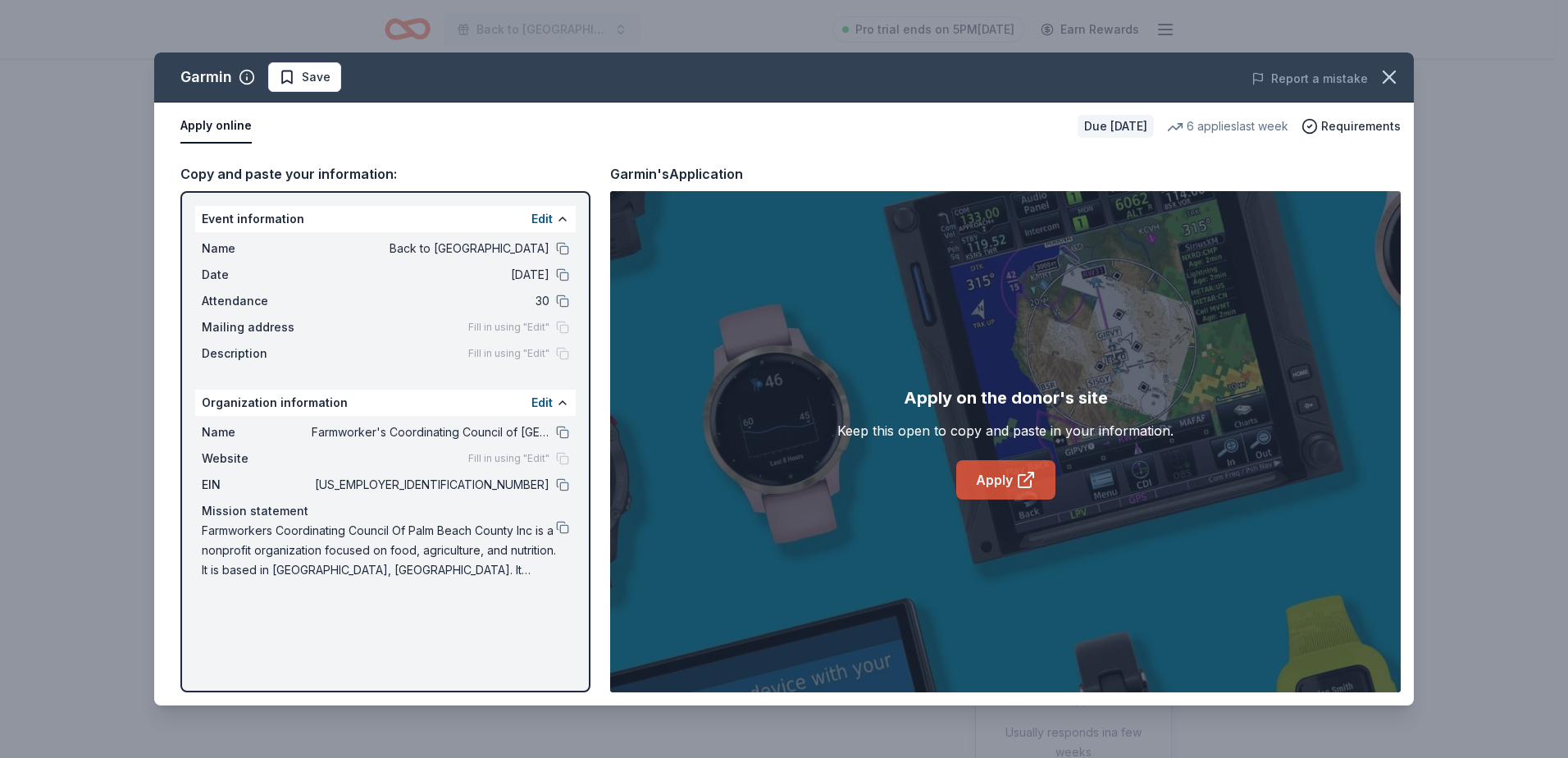
click at [1020, 480] on icon at bounding box center [1026, 479] width 19 height 19
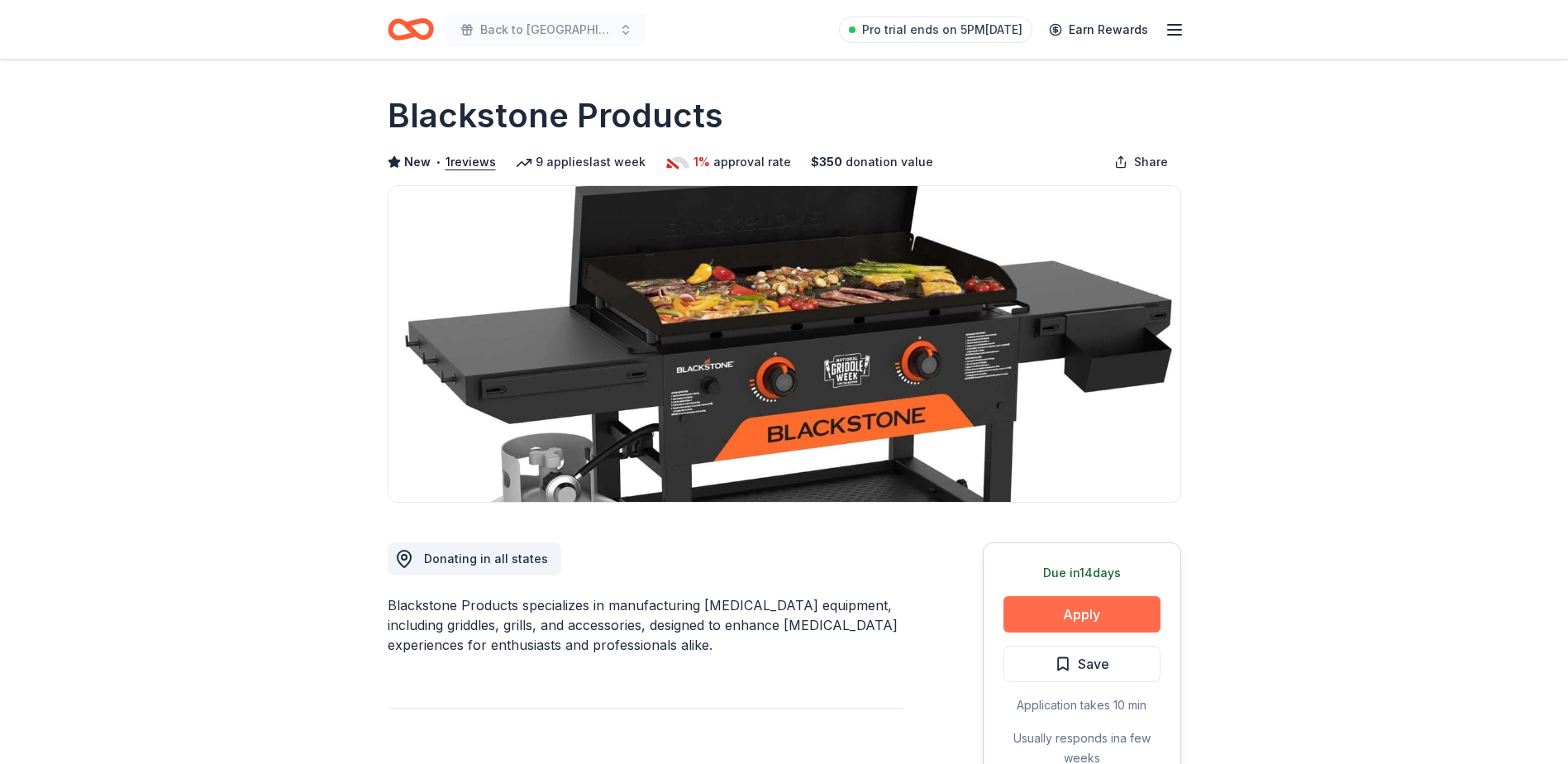
click at [1034, 626] on button "Apply" at bounding box center [1082, 613] width 157 height 36
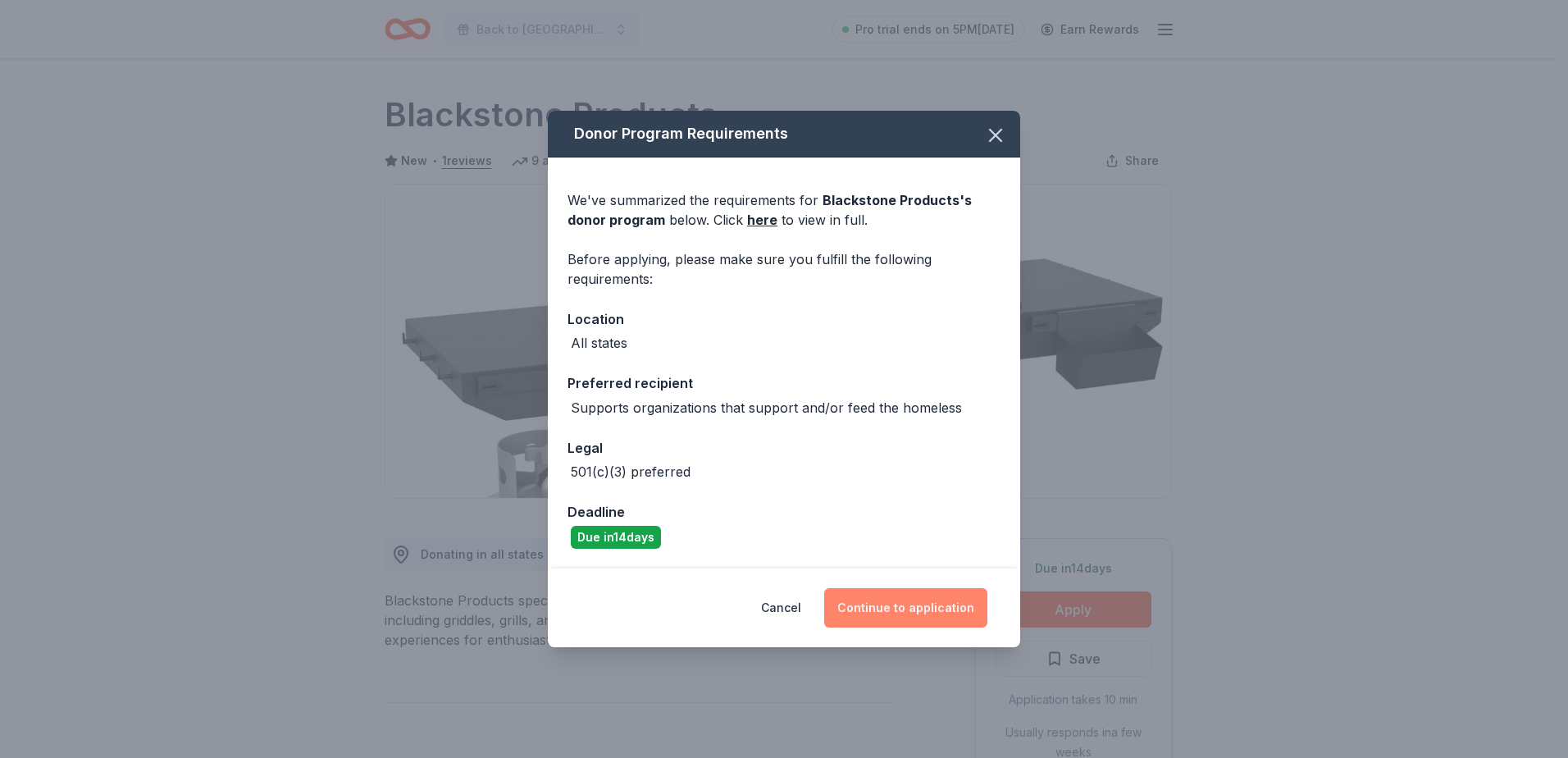
click at [952, 620] on button "Continue to application" at bounding box center [906, 607] width 164 height 40
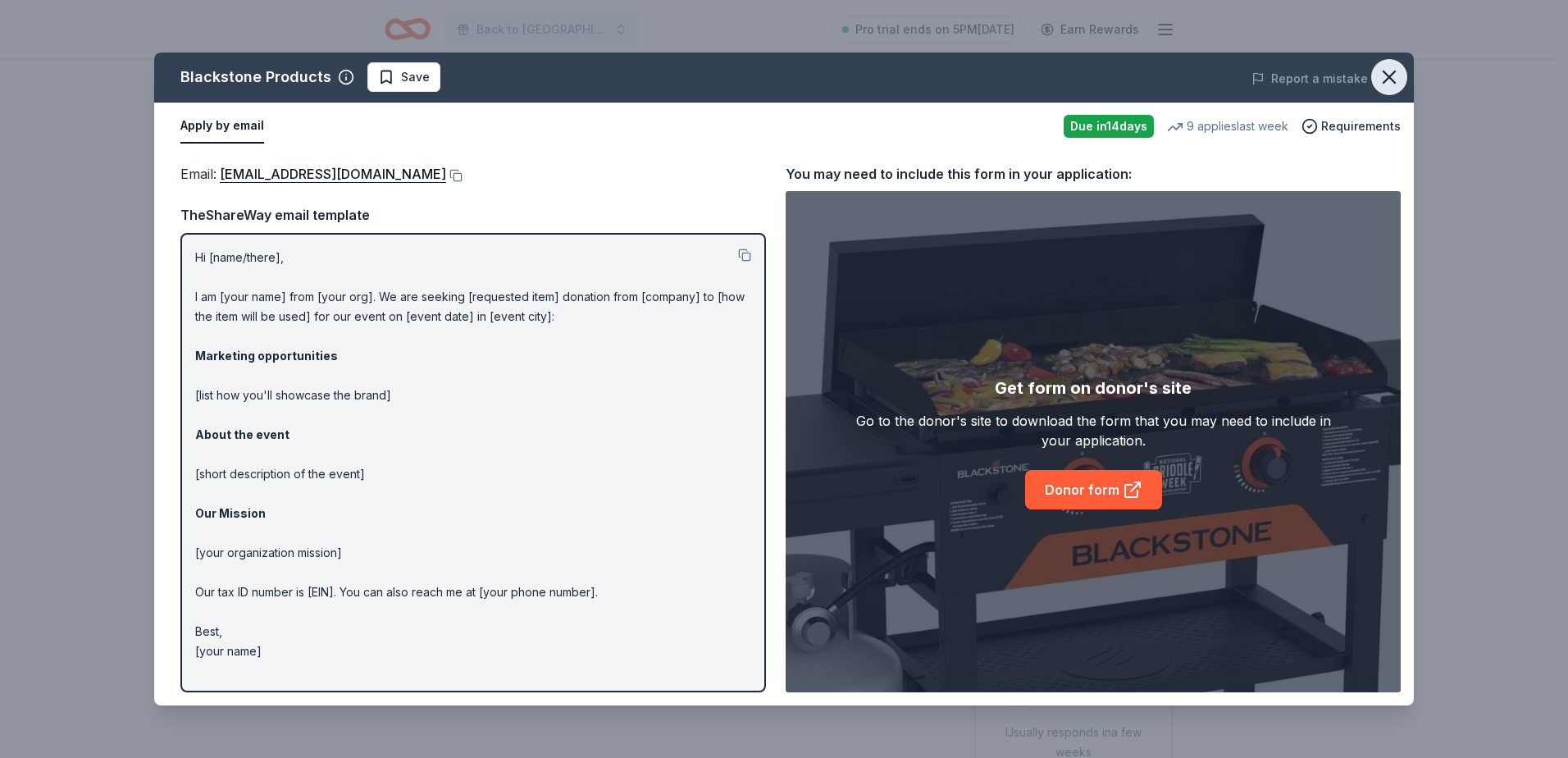
click at [1384, 83] on icon "button" at bounding box center [1390, 77] width 11 height 11
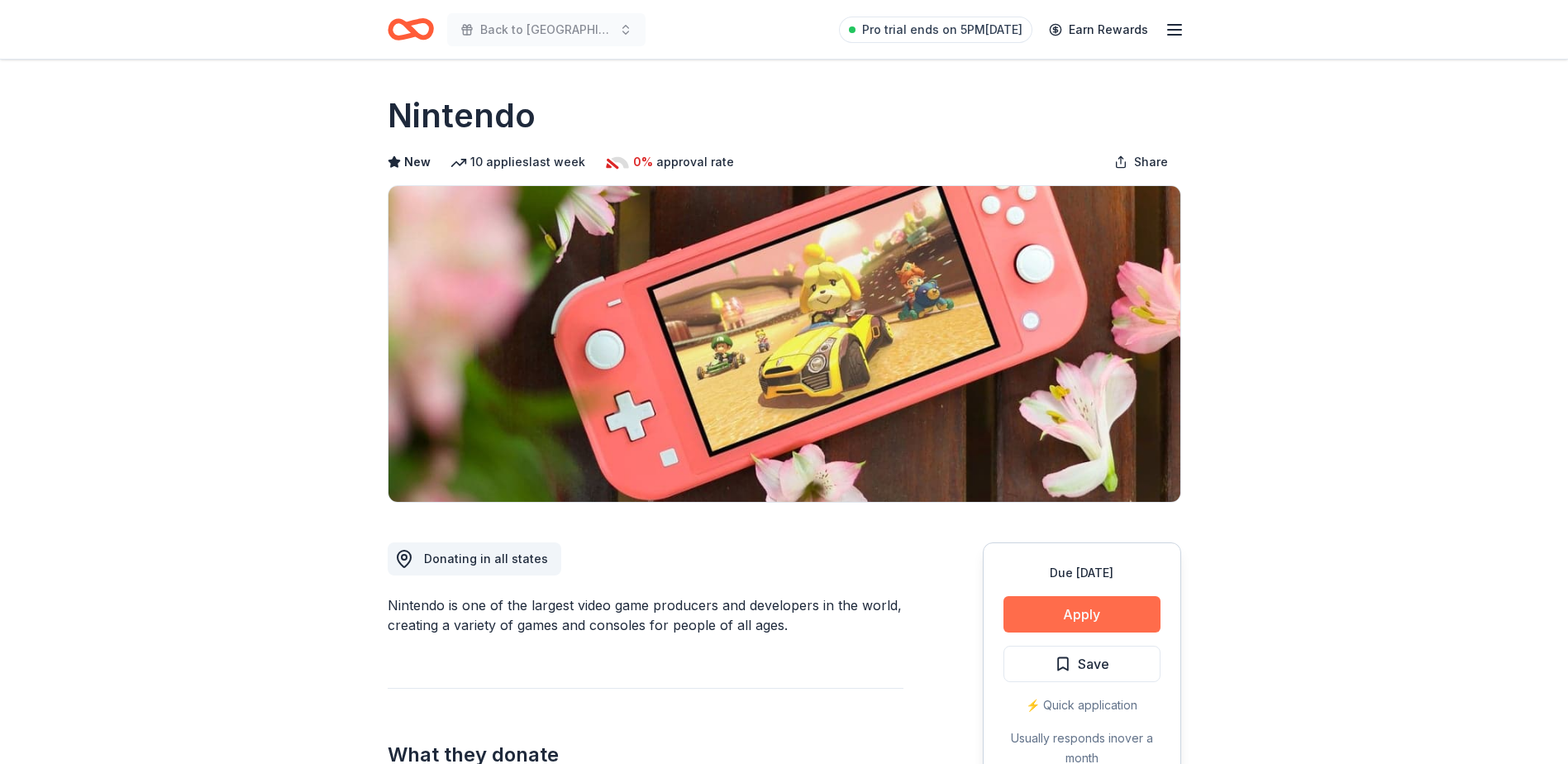
click at [1123, 603] on button "Apply" at bounding box center [1082, 613] width 157 height 36
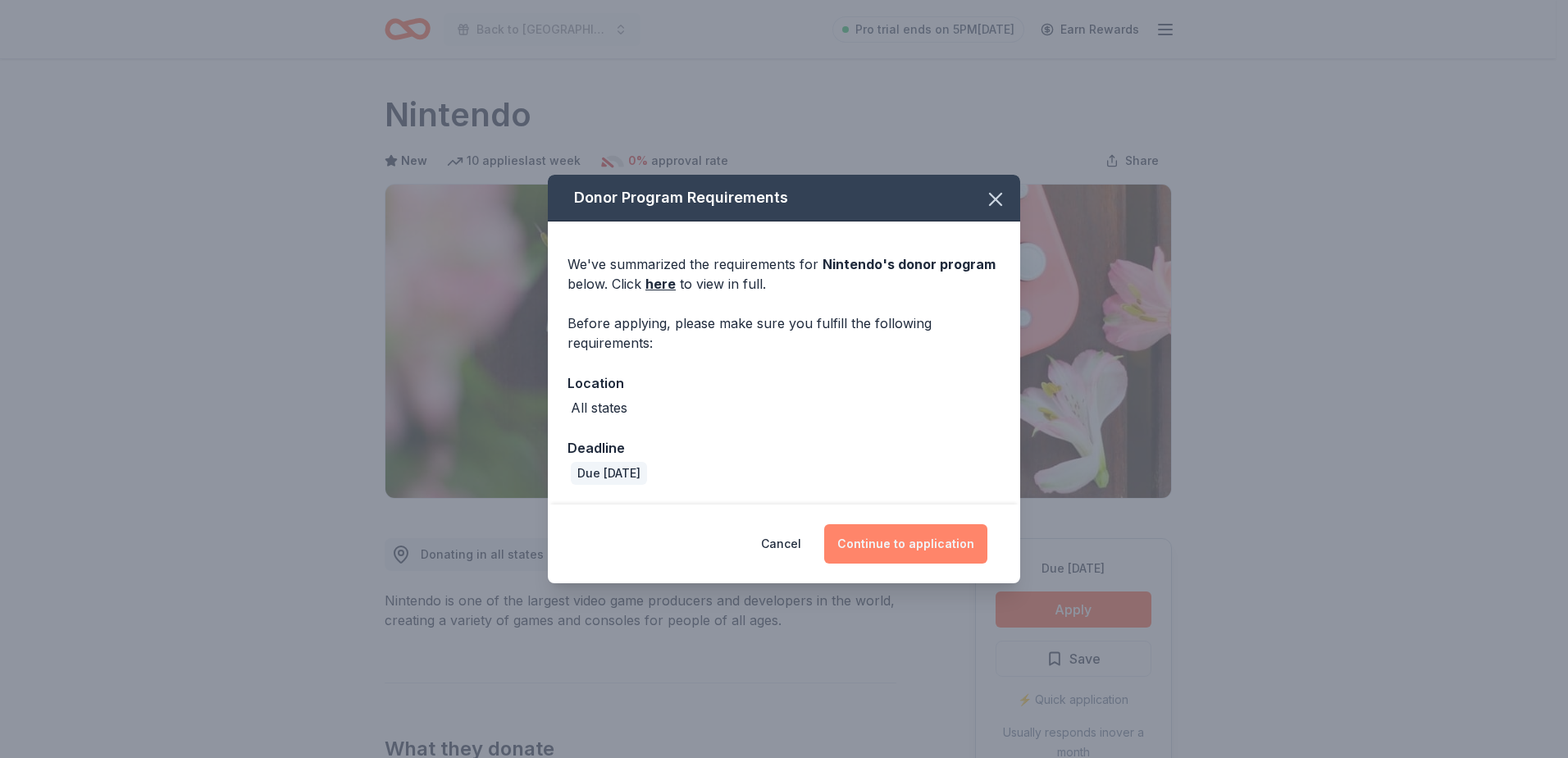
click at [950, 544] on button "Continue to application" at bounding box center [906, 543] width 164 height 40
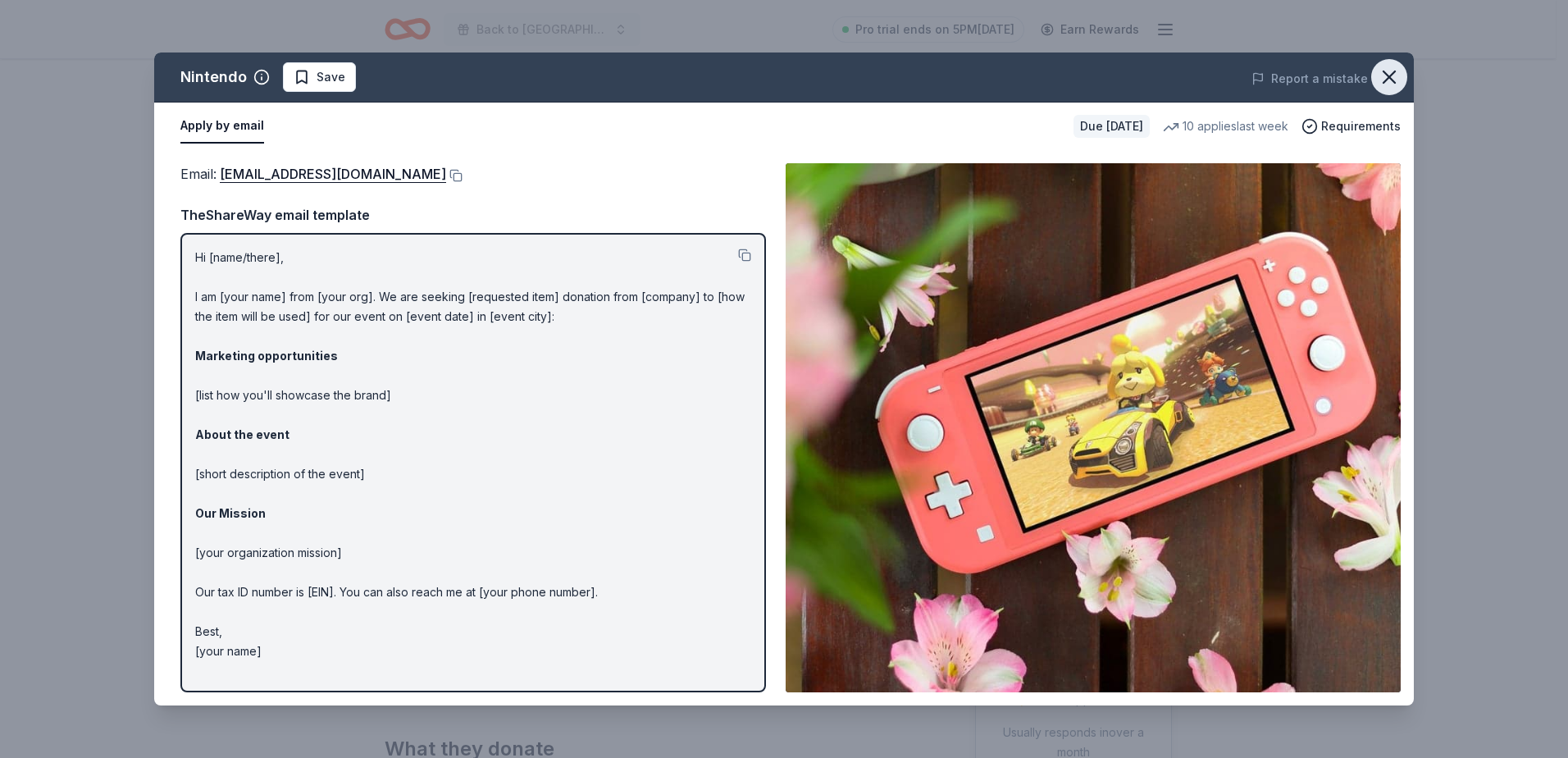
click at [1381, 77] on icon "button" at bounding box center [1389, 76] width 23 height 23
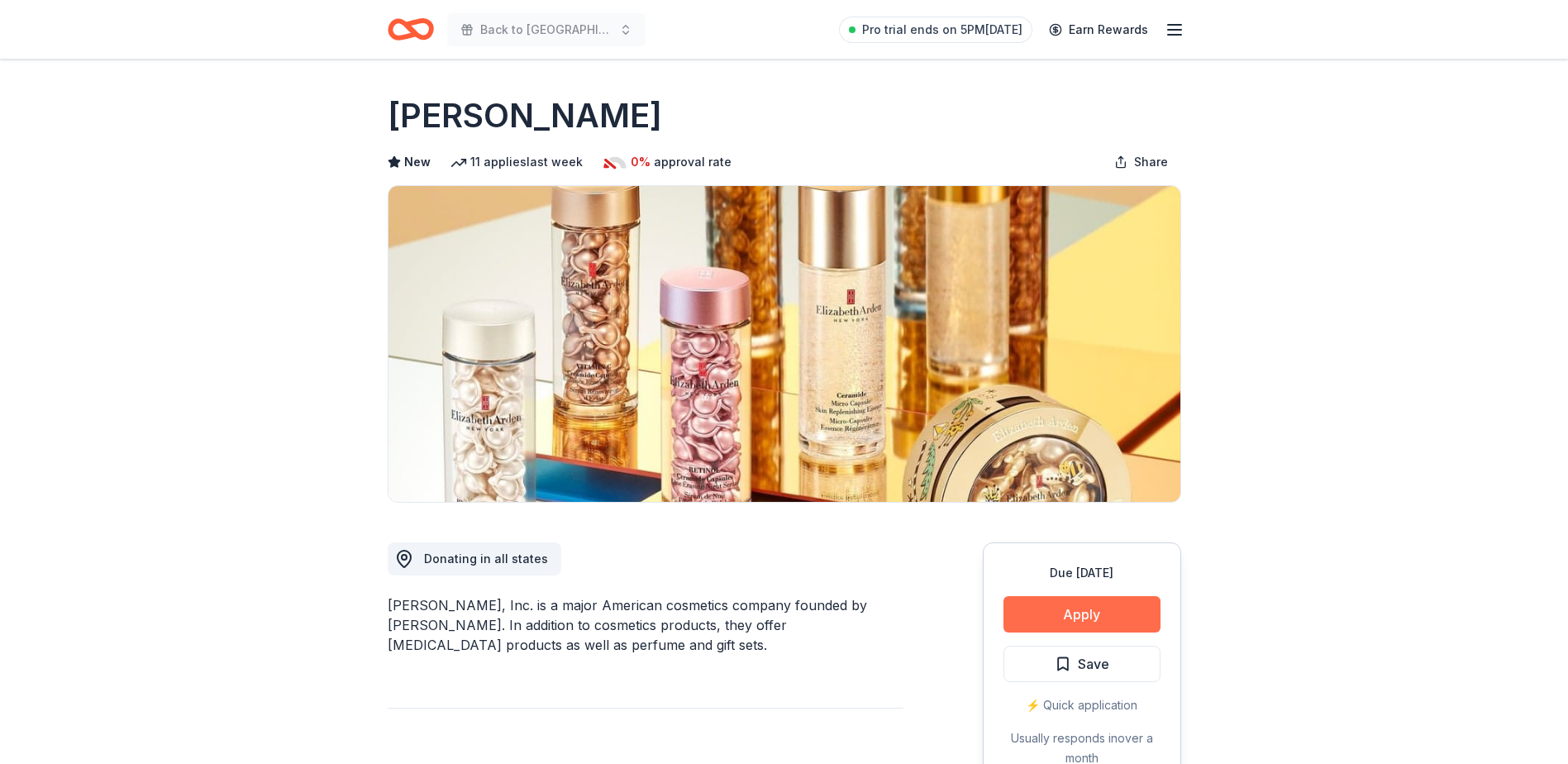
click at [1070, 625] on button "Apply" at bounding box center [1082, 613] width 157 height 36
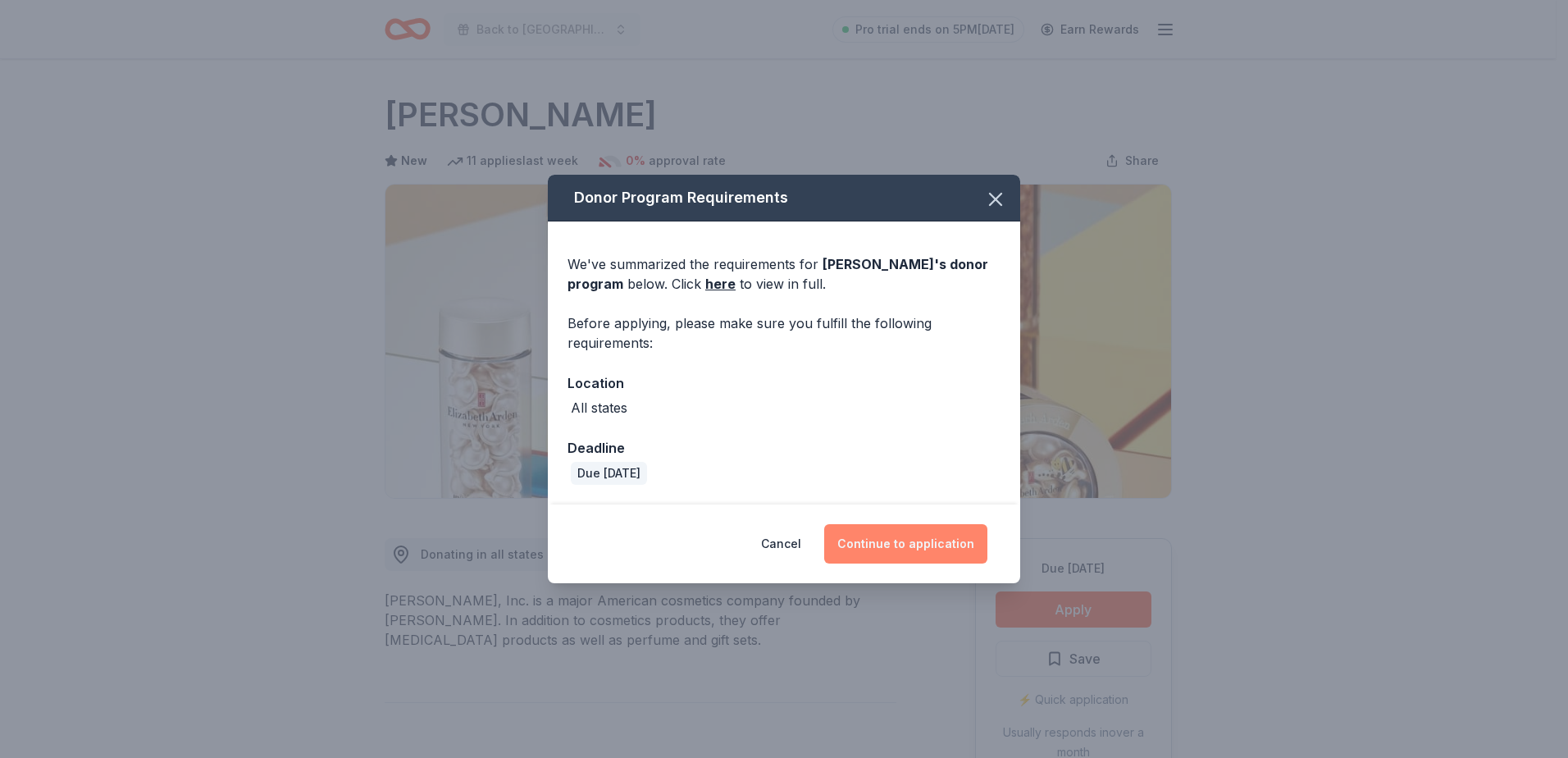
click at [917, 555] on button "Continue to application" at bounding box center [906, 543] width 164 height 40
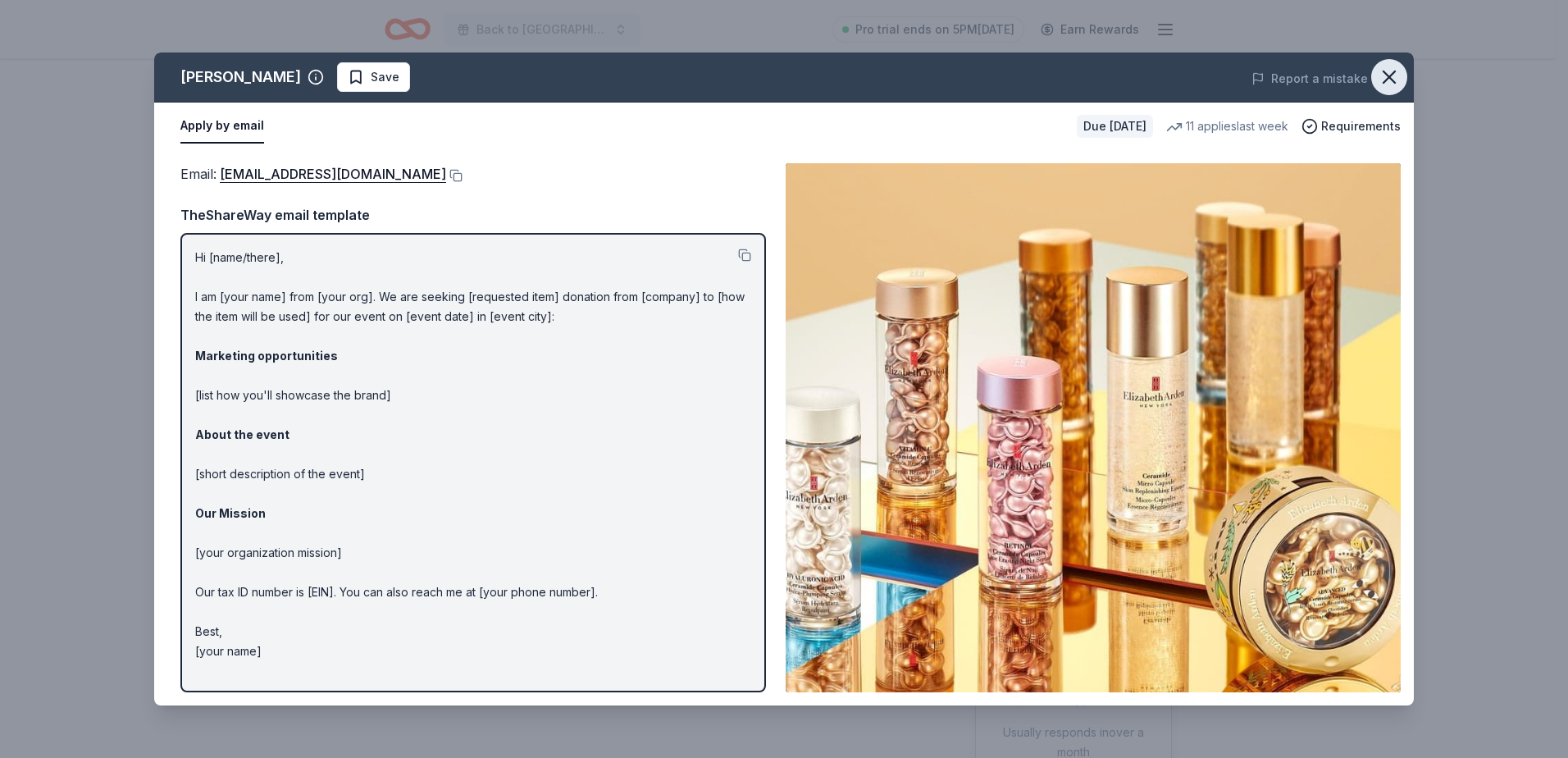
click at [1385, 73] on icon "button" at bounding box center [1390, 77] width 11 height 11
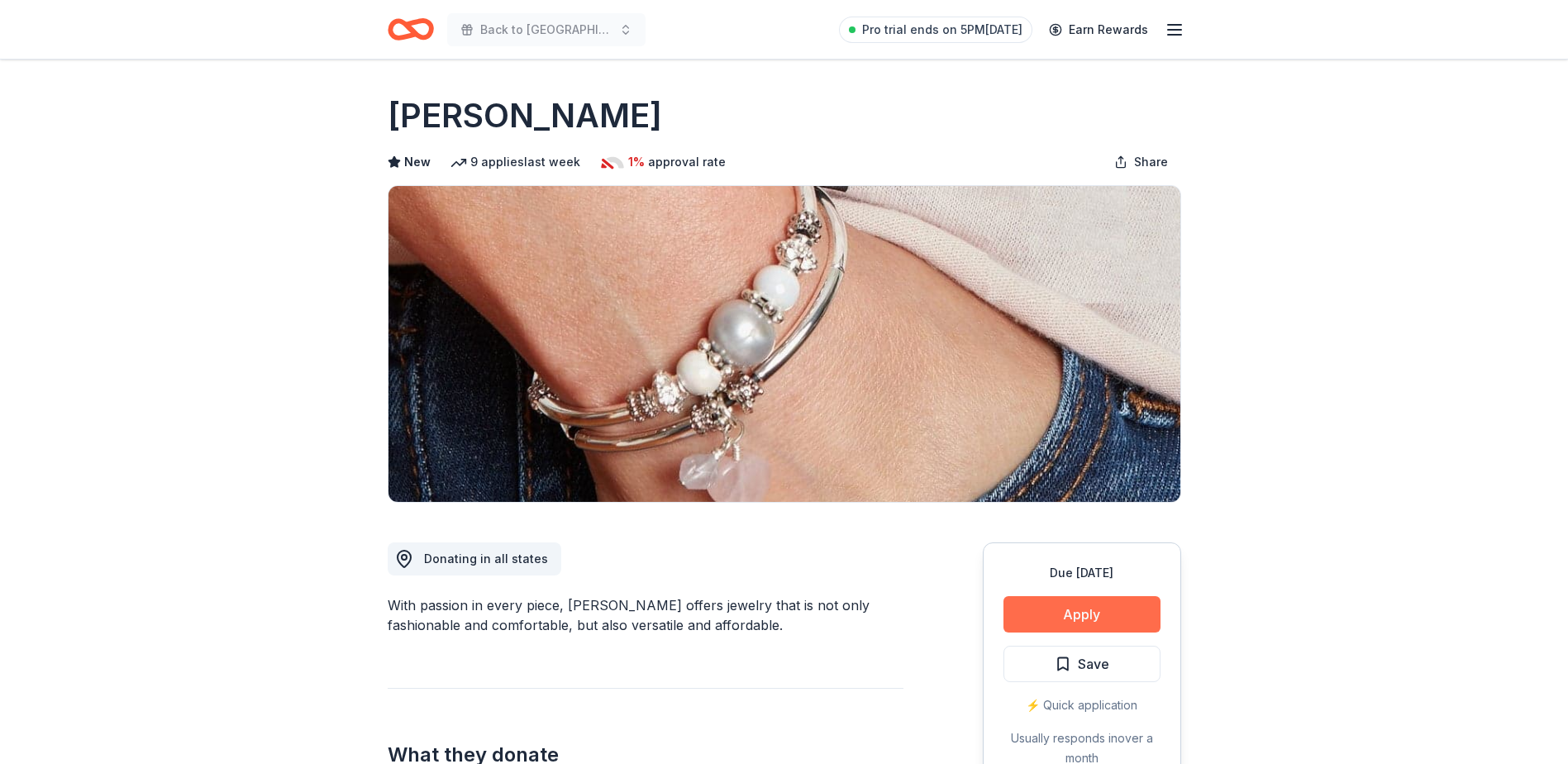
click at [1044, 609] on button "Apply" at bounding box center [1082, 613] width 157 height 36
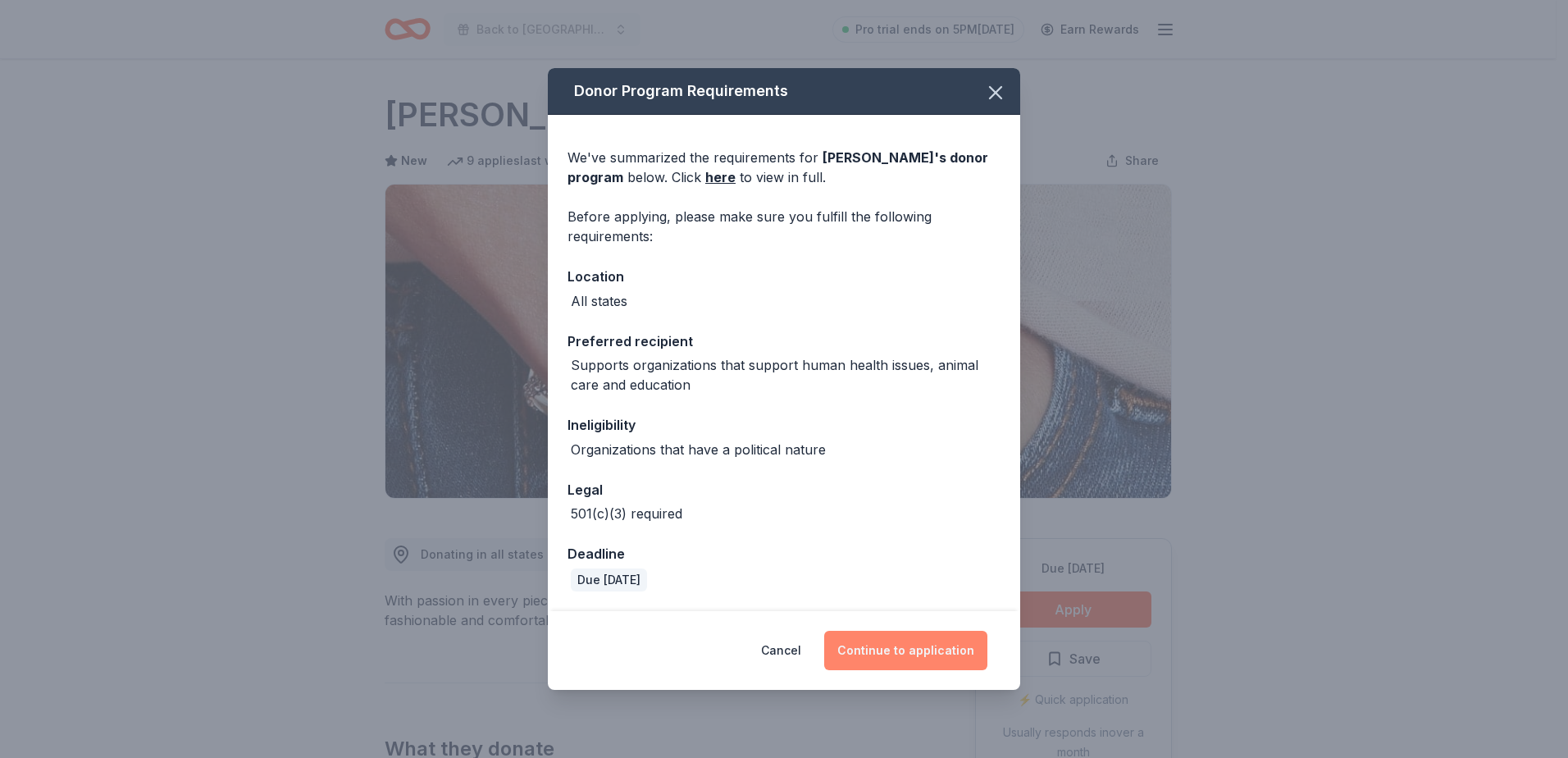
click at [859, 651] on button "Continue to application" at bounding box center [906, 650] width 164 height 40
